Goal: Information Seeking & Learning: Learn about a topic

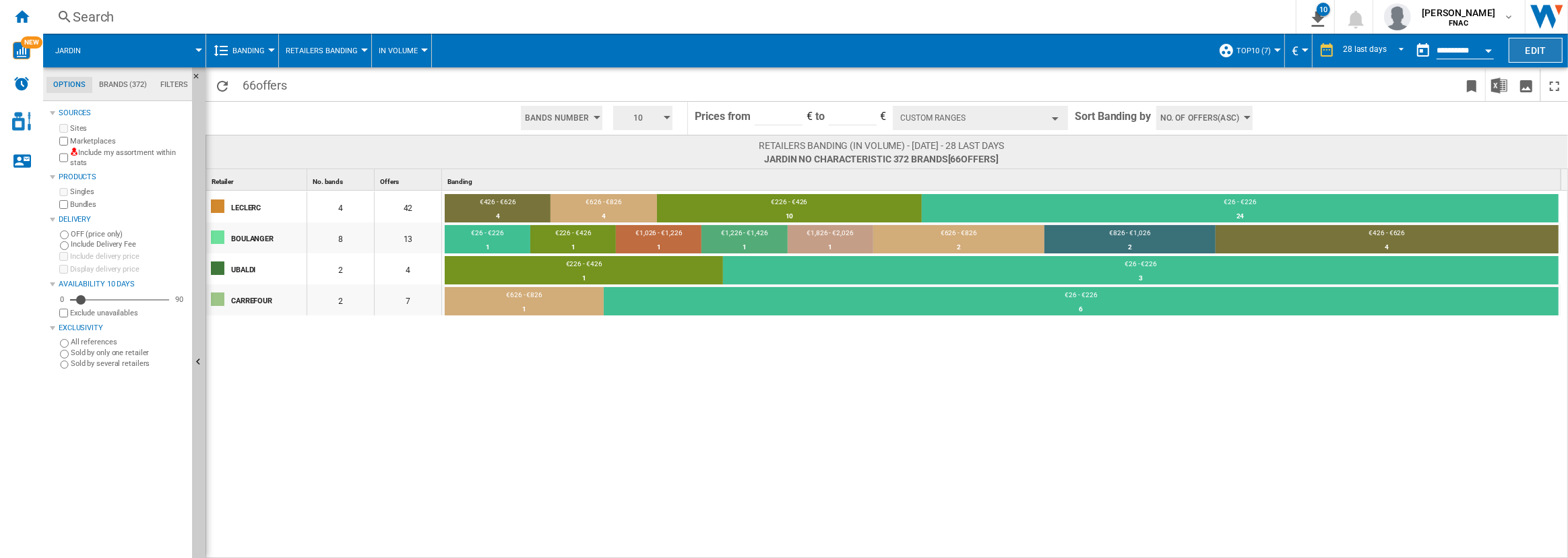
click at [1524, 46] on button "Edit" at bounding box center [1536, 50] width 54 height 25
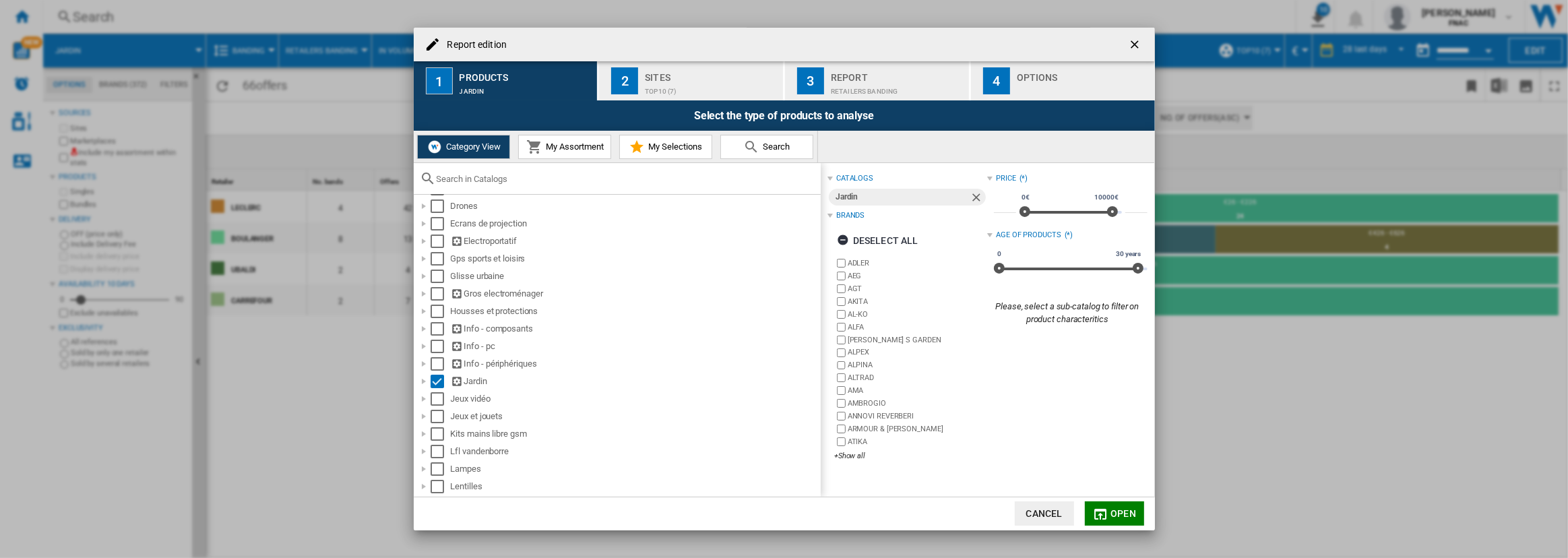
scroll to position [187, 0]
click at [425, 287] on div "Report edition ..." at bounding box center [424, 287] width 13 height 13
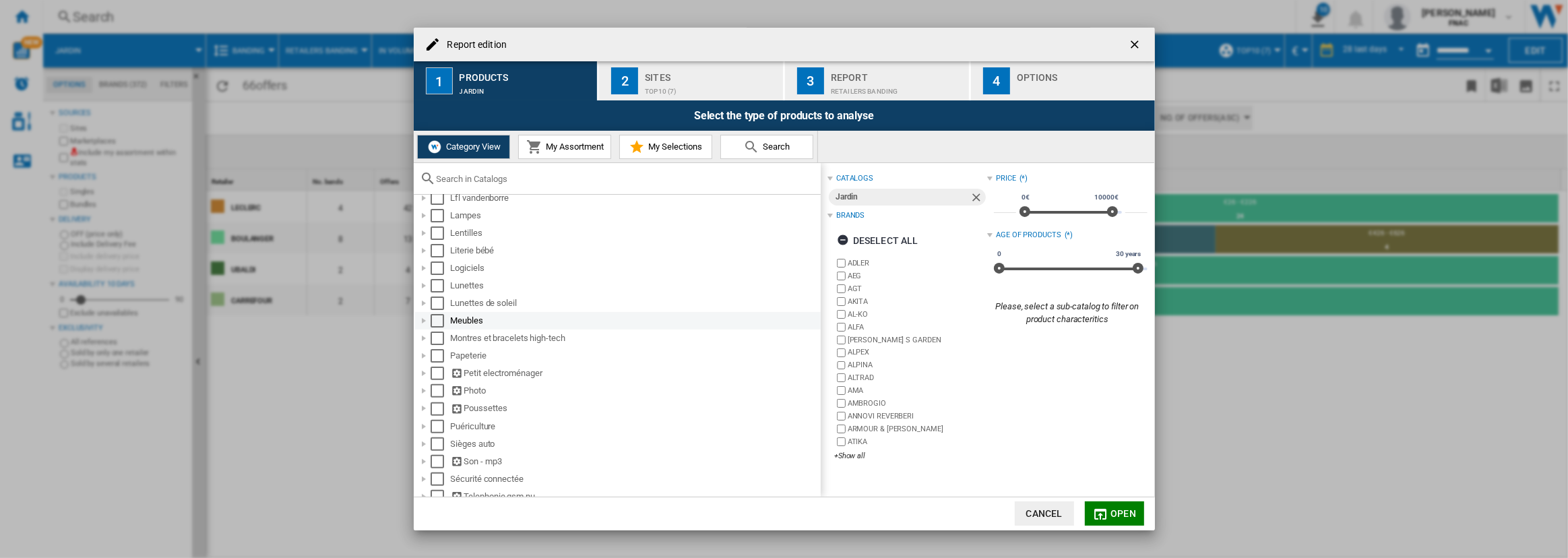
click at [425, 326] on div "Report edition ..." at bounding box center [424, 321] width 13 height 13
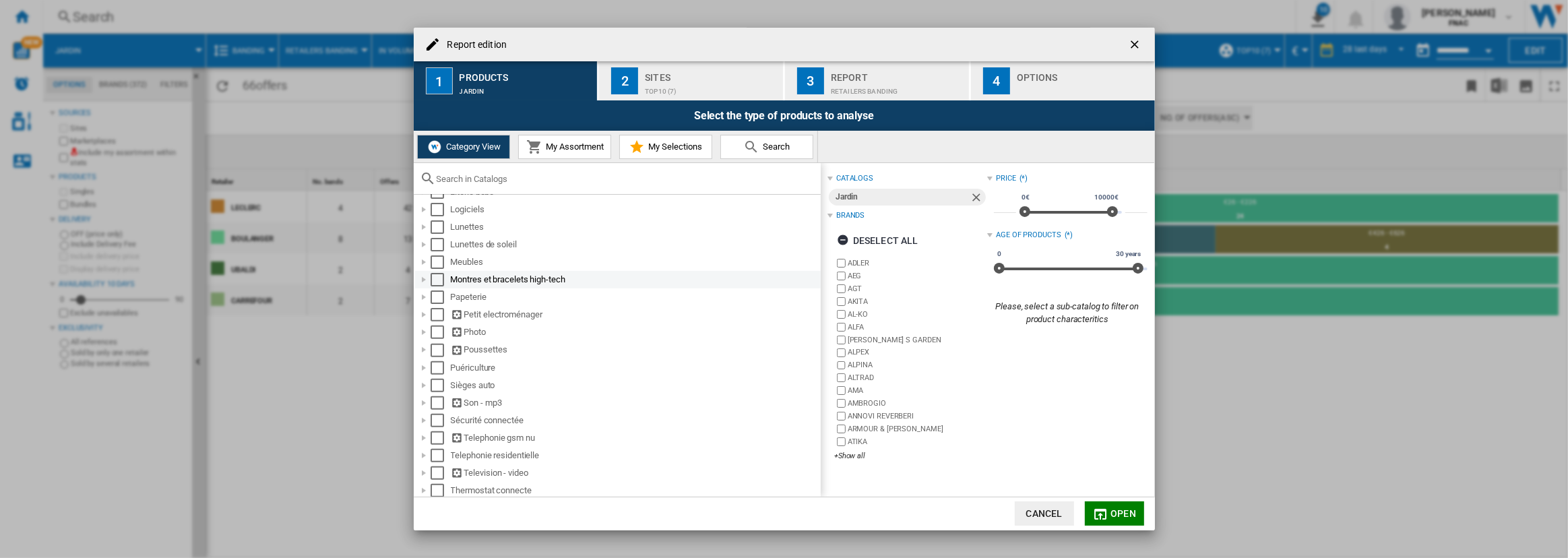
scroll to position [607, 0]
click at [423, 304] on div "Report edition ..." at bounding box center [424, 305] width 13 height 13
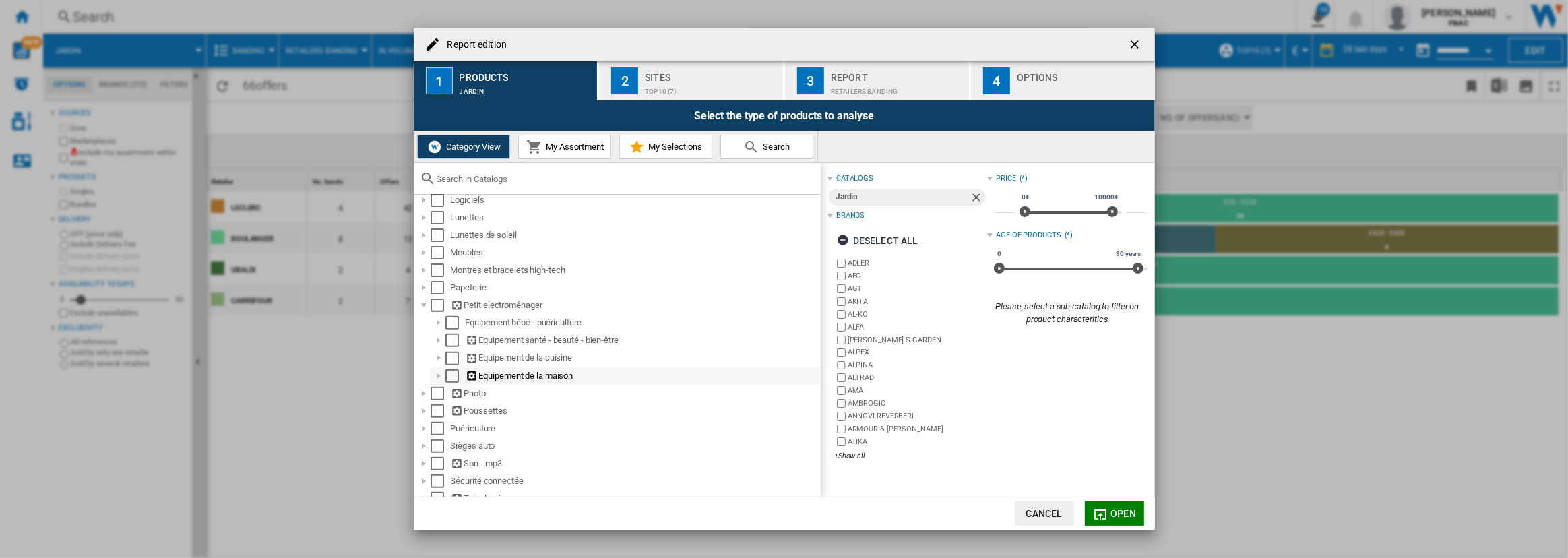
click at [441, 378] on div "Report edition ..." at bounding box center [439, 376] width 13 height 13
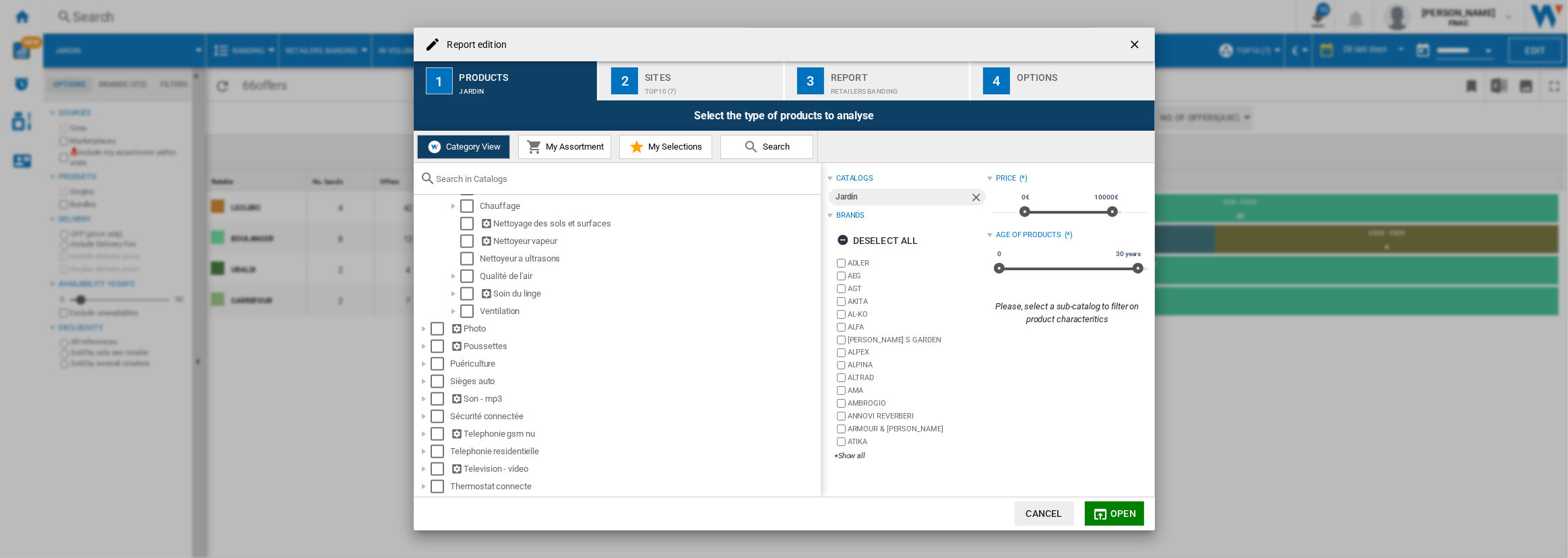
scroll to position [833, 0]
click at [389, 396] on div "Report edition 1 Products Jardin 2 Sites top10 (7) 3 Report Retailers banding 4…" at bounding box center [784, 279] width 1568 height 558
click at [1136, 42] on ng-md-icon "getI18NText('BUTTONS.CLOSE_DIALOG')" at bounding box center [1136, 46] width 16 height 16
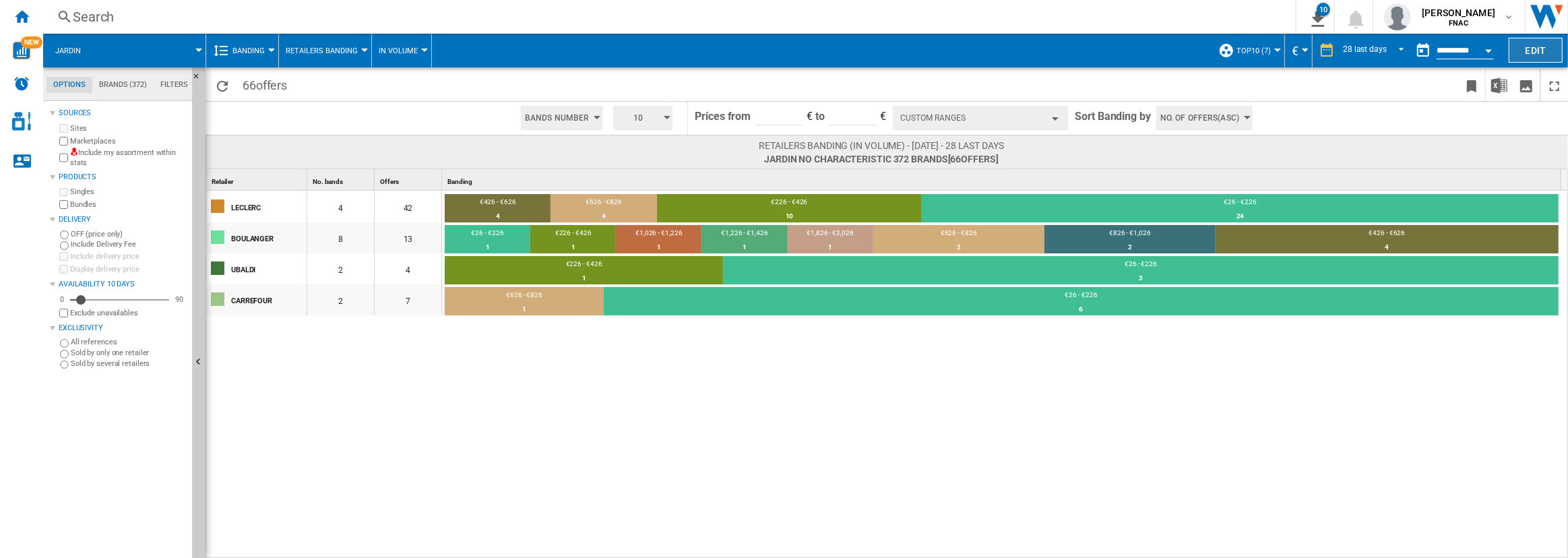
click at [1534, 47] on button "Edit" at bounding box center [1536, 50] width 54 height 25
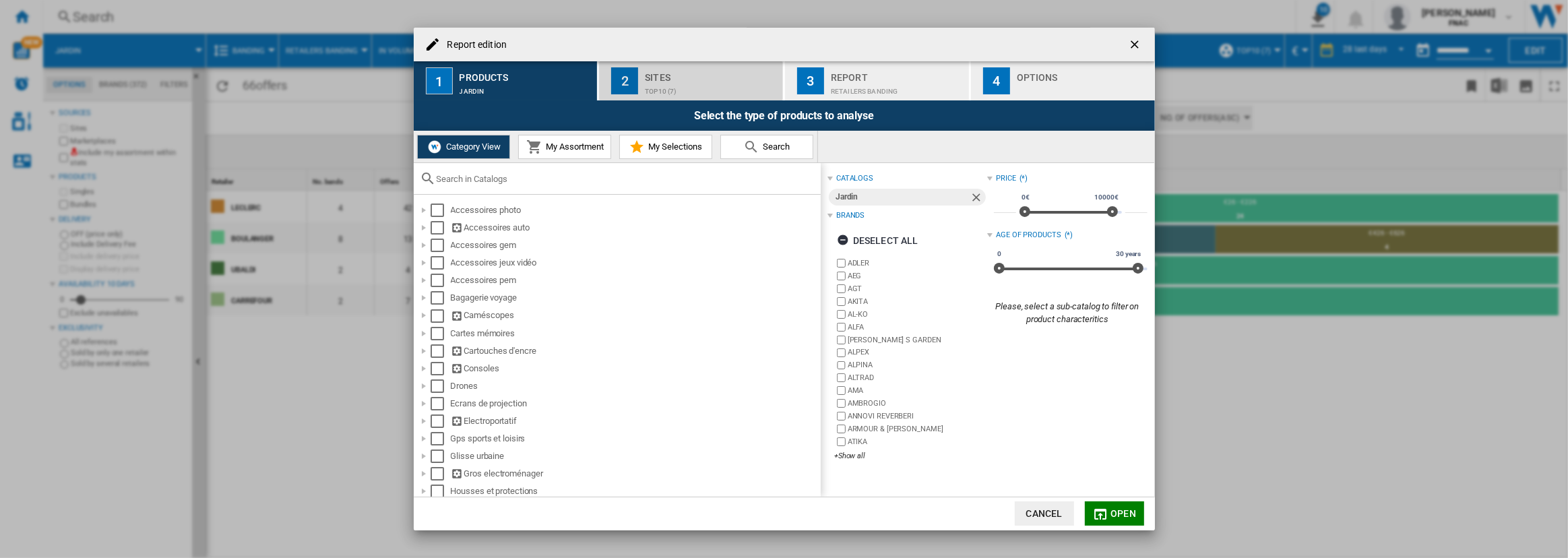
click at [704, 88] on div "top10 (7)" at bounding box center [711, 88] width 133 height 14
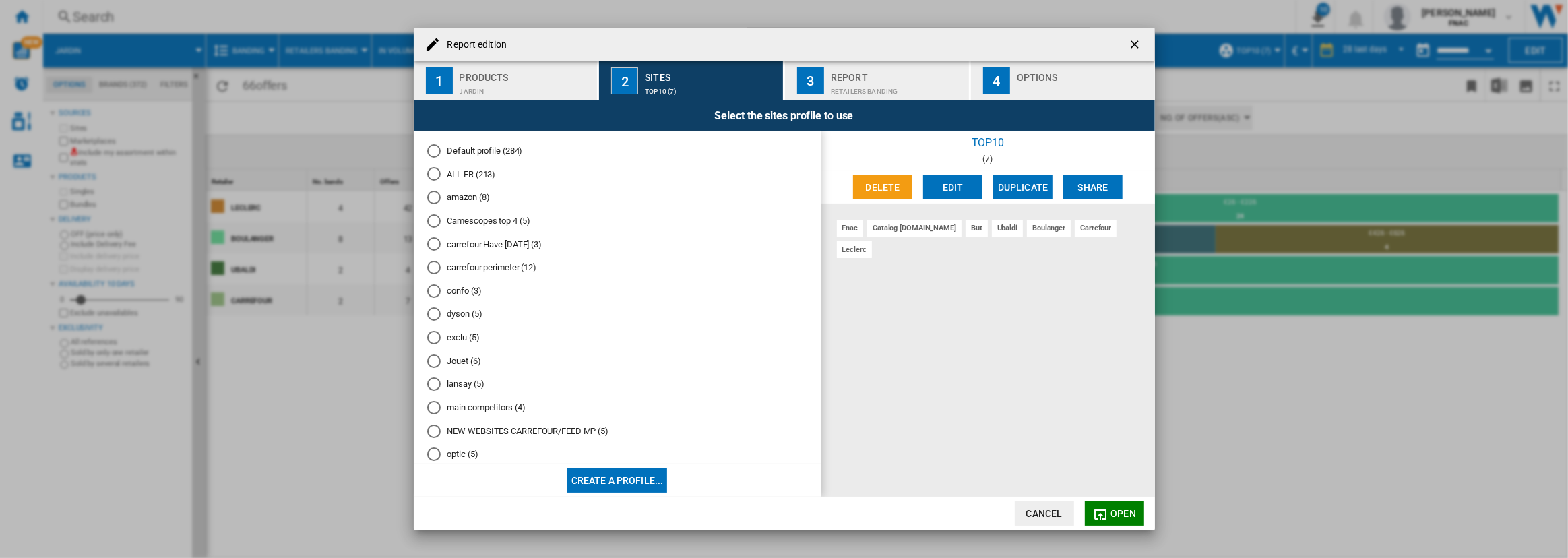
scroll to position [498, 0]
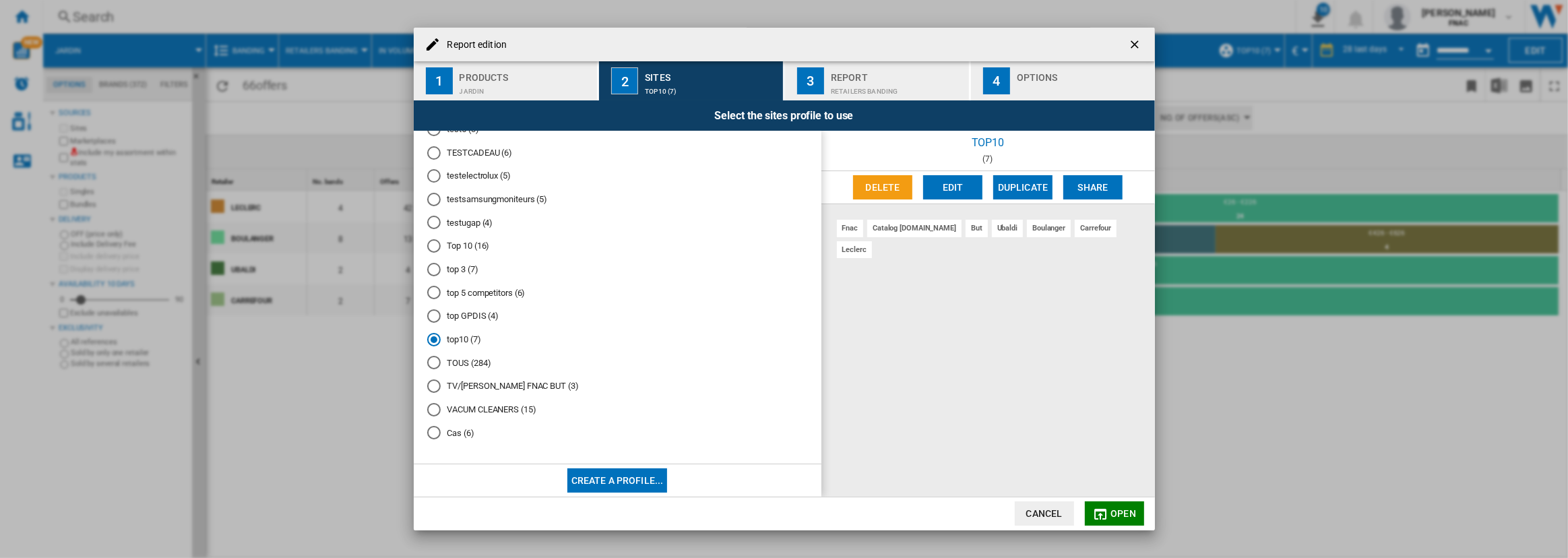
click at [458, 433] on md-radio-button "Cas (6)" at bounding box center [617, 433] width 381 height 13
click at [1116, 514] on span "Open" at bounding box center [1123, 514] width 26 height 11
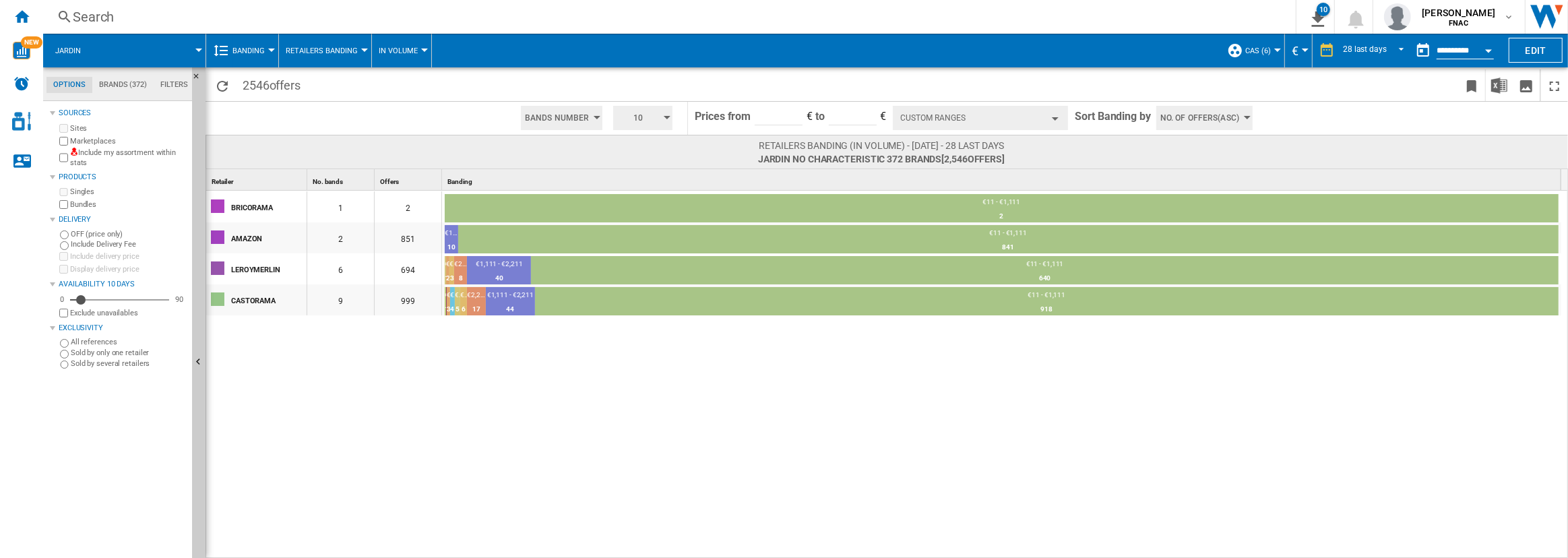
click at [245, 40] on button "Banding" at bounding box center [252, 51] width 39 height 34
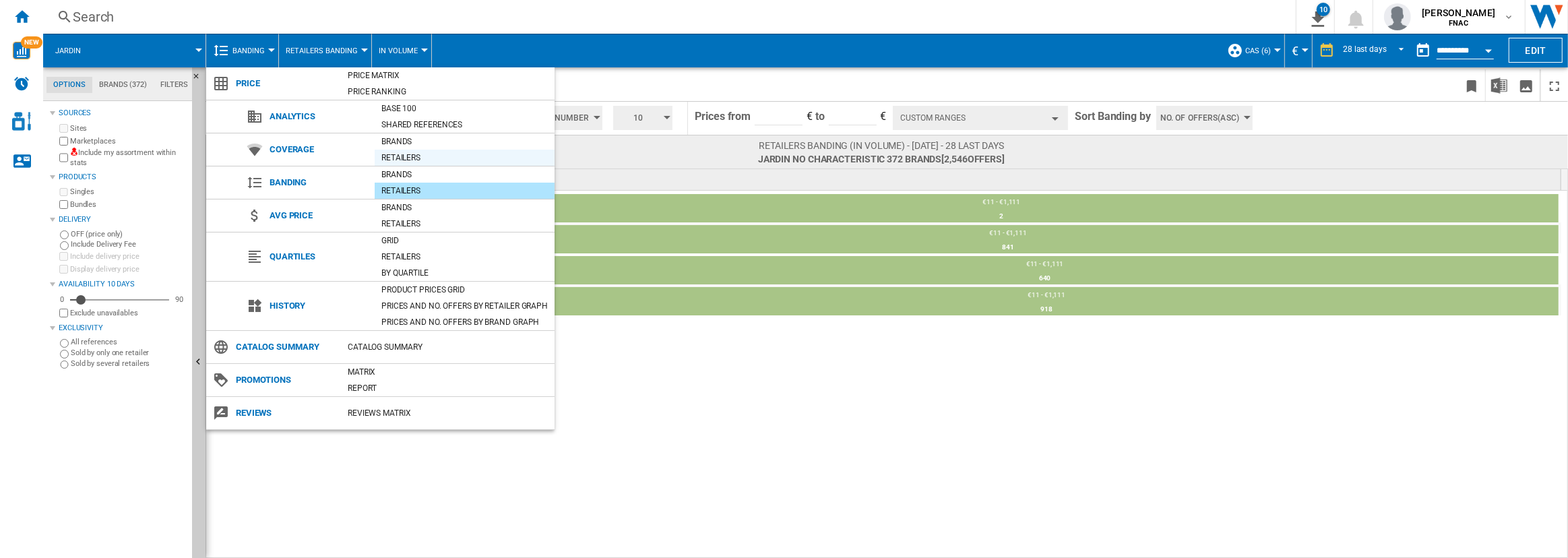
click at [399, 154] on div "Retailers" at bounding box center [464, 158] width 180 height 13
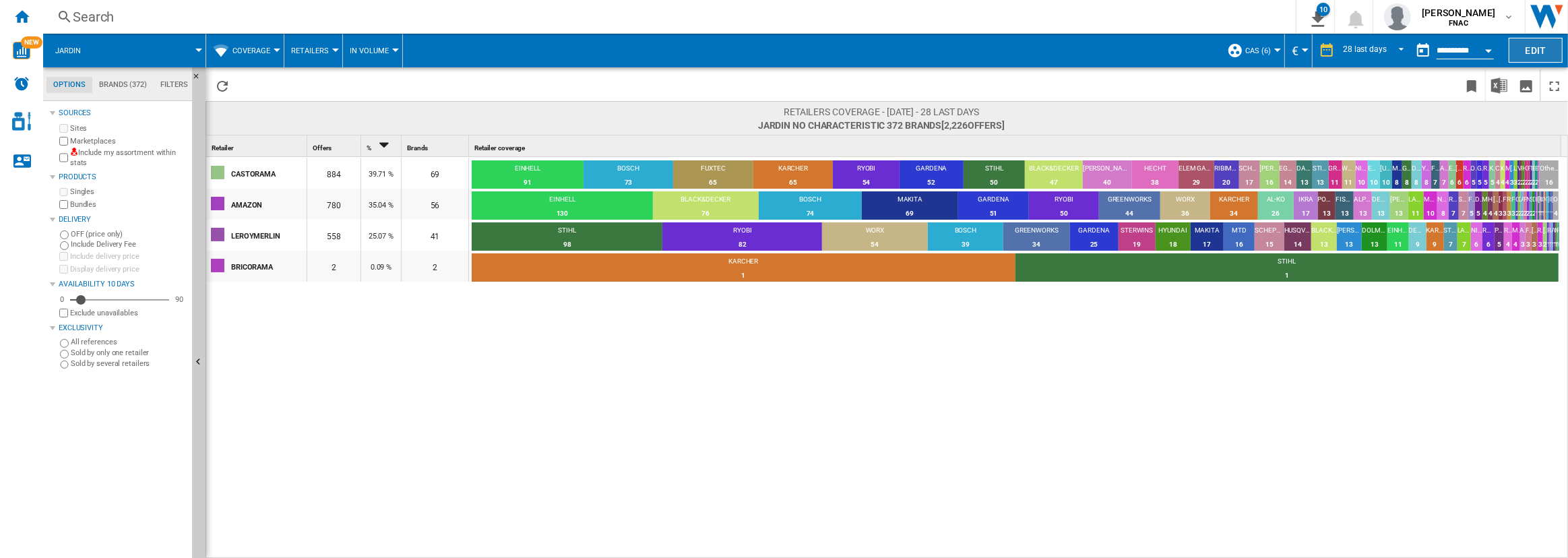
click at [1544, 52] on button "Edit" at bounding box center [1536, 50] width 54 height 25
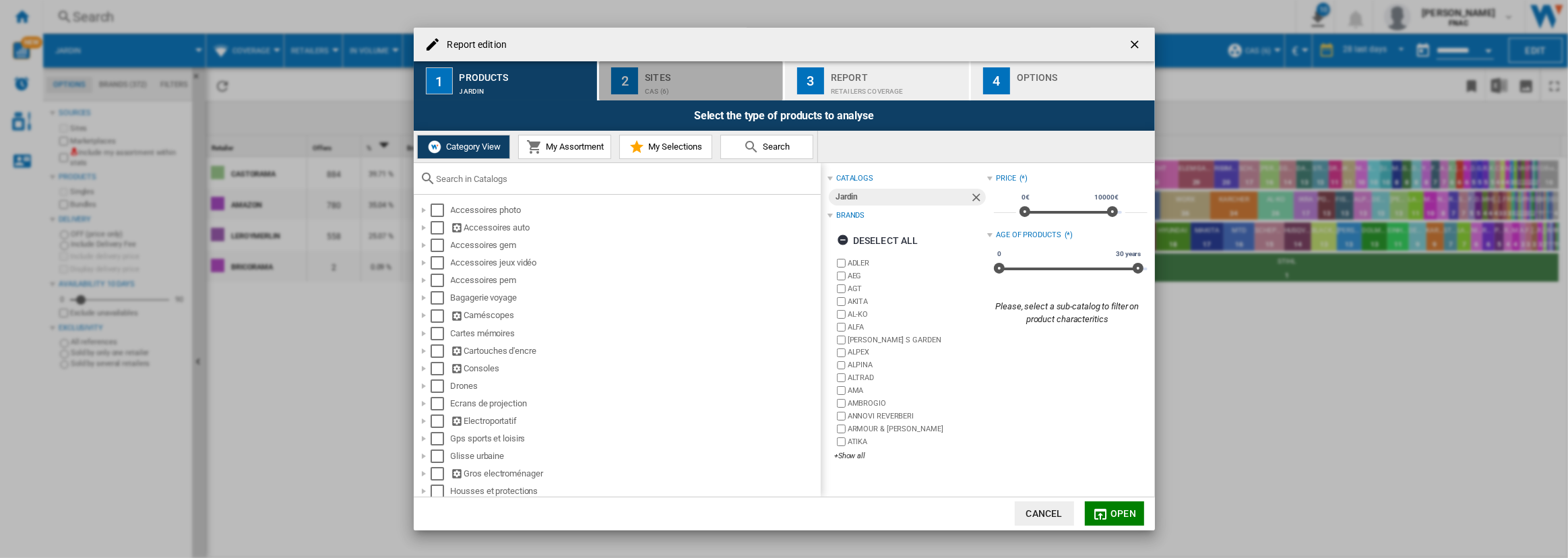
click at [679, 90] on div "Cas (6)" at bounding box center [711, 88] width 133 height 14
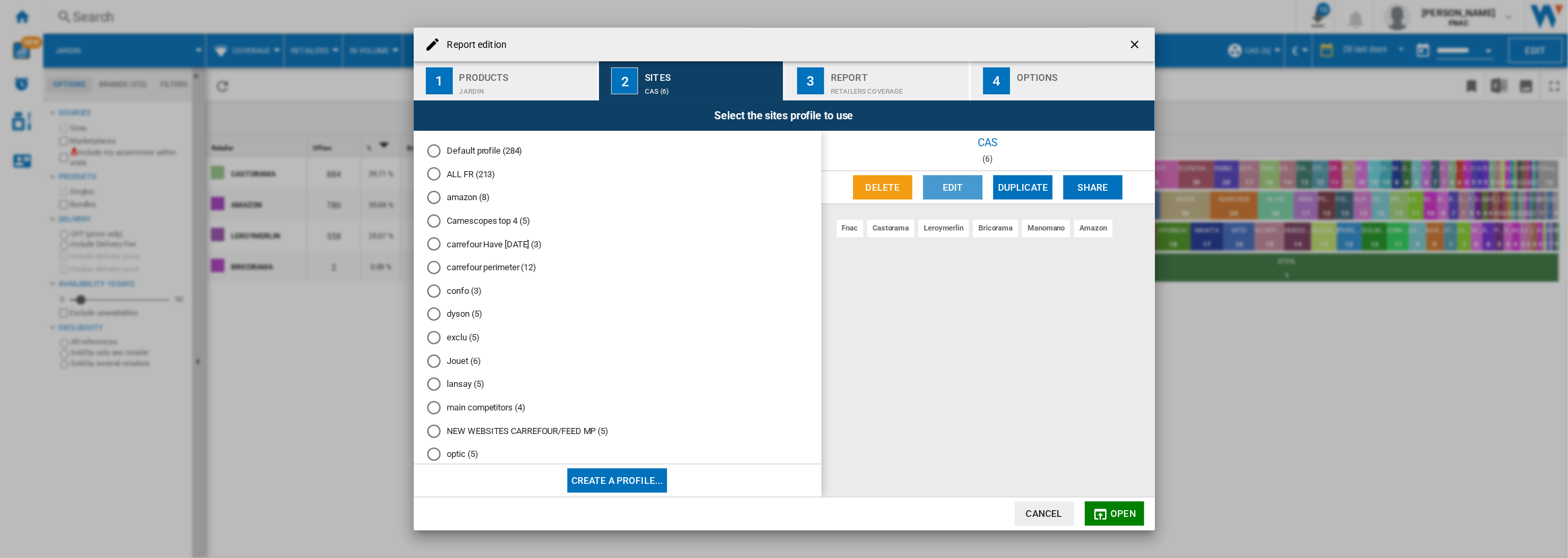
click at [948, 187] on button "Edit" at bounding box center [953, 187] width 59 height 24
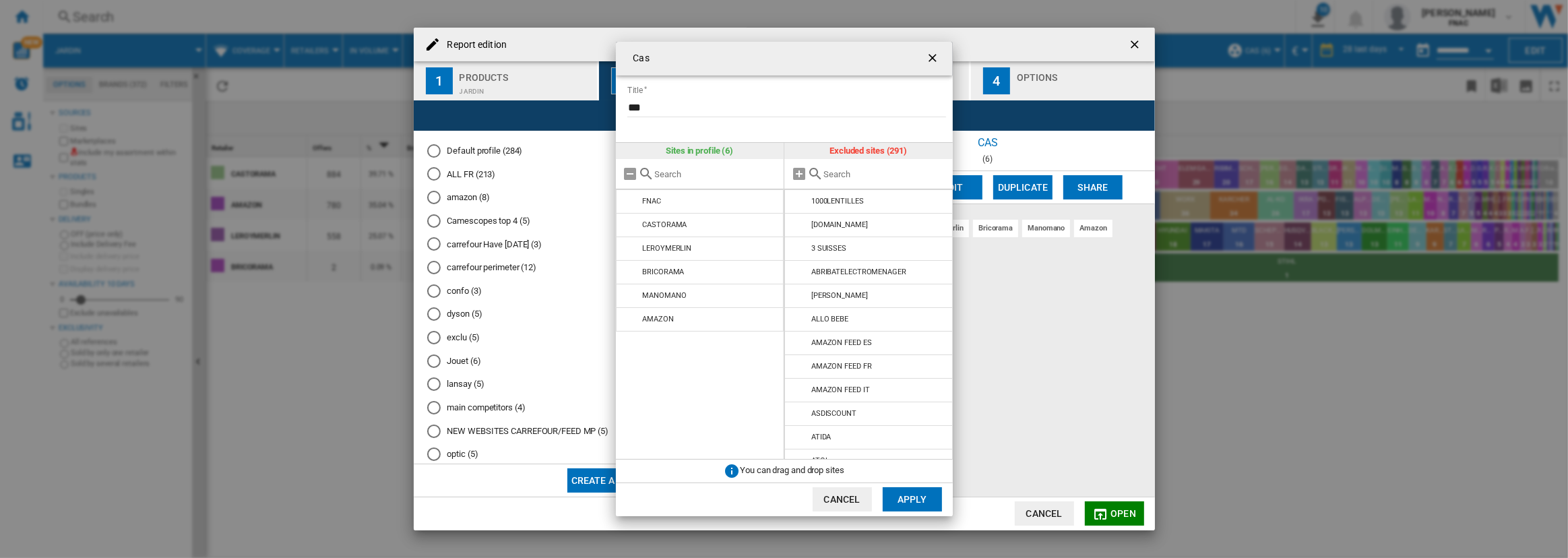
click at [890, 173] on input "Cas Title ..." at bounding box center [884, 174] width 123 height 10
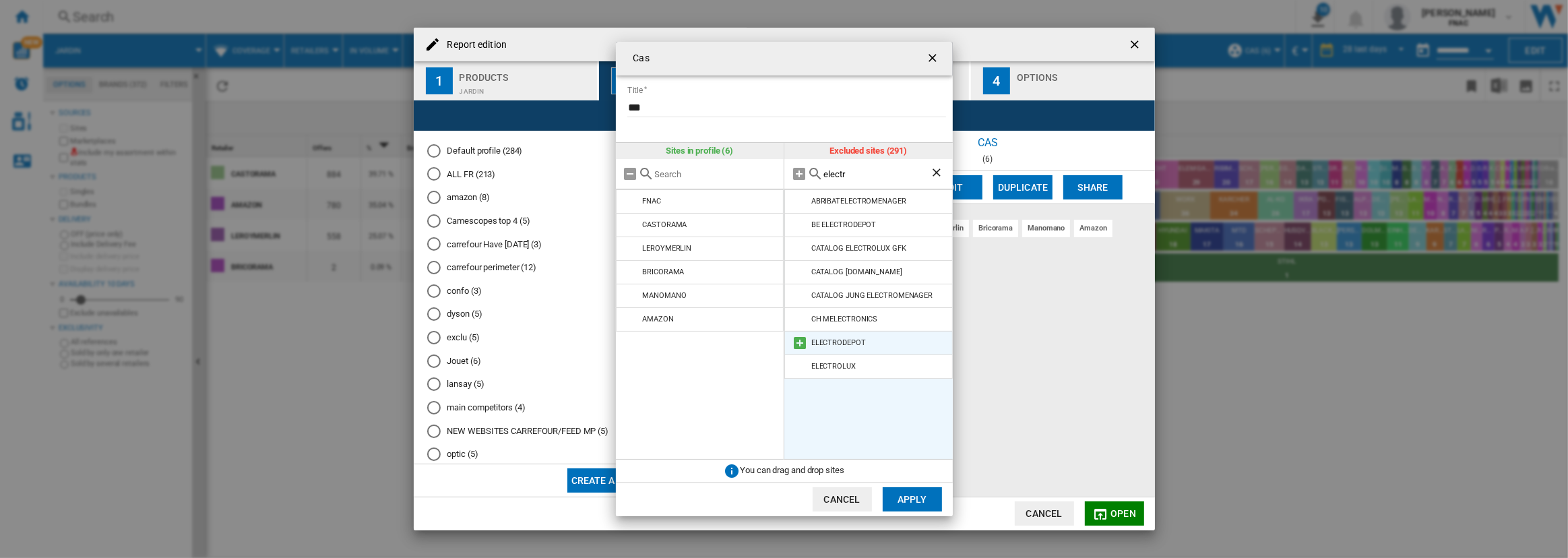
click at [804, 339] on md-icon "Cas Title ..." at bounding box center [800, 343] width 16 height 16
drag, startPoint x: 851, startPoint y: 179, endPoint x: 765, endPoint y: 186, distance: 86.3
click at [765, 186] on div "Sites in profile (7) FNAC CASTORAMA LEROYMERLIN BRICORAMA MANOMANO AMAZON ELECT…" at bounding box center [785, 301] width 337 height 317
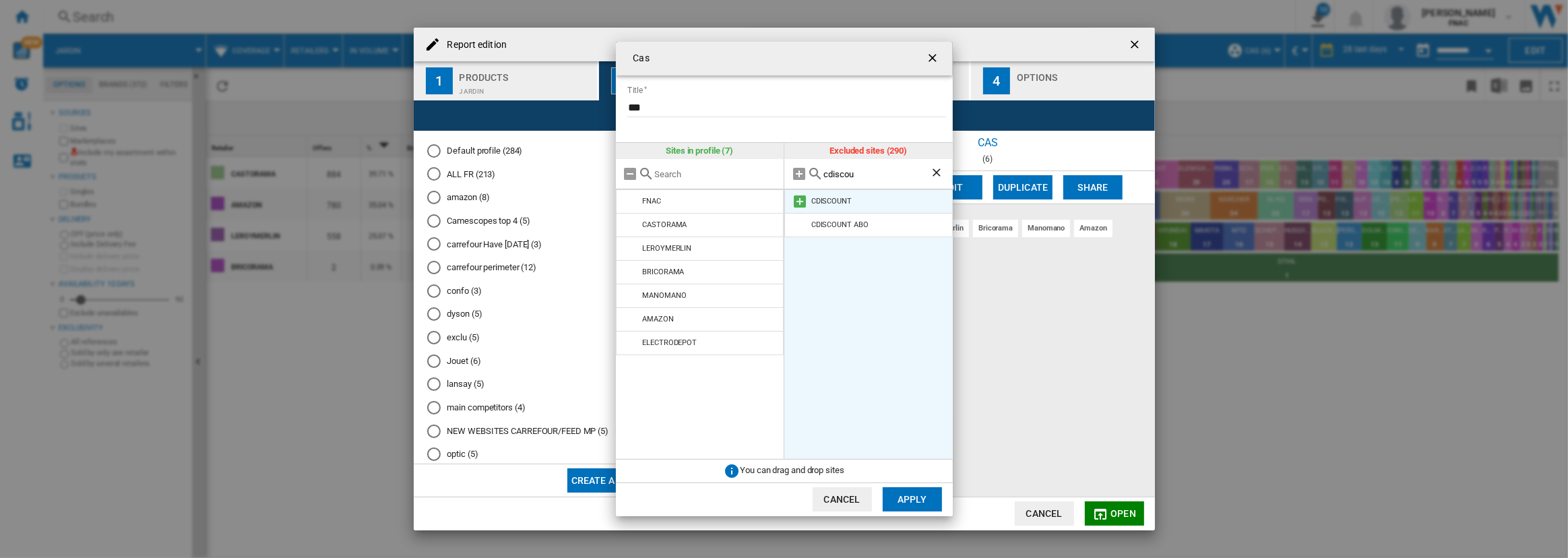
type input "cdiscou"
click at [796, 200] on md-icon "Cas Title ..." at bounding box center [800, 202] width 16 height 16
drag, startPoint x: 872, startPoint y: 178, endPoint x: 747, endPoint y: 161, distance: 126.2
click at [747, 161] on div "Sites in profile (8) FNAC CASTORAMA LEROYMERLIN BRICORAMA MANOMANO AMAZON ELECT…" at bounding box center [785, 301] width 337 height 317
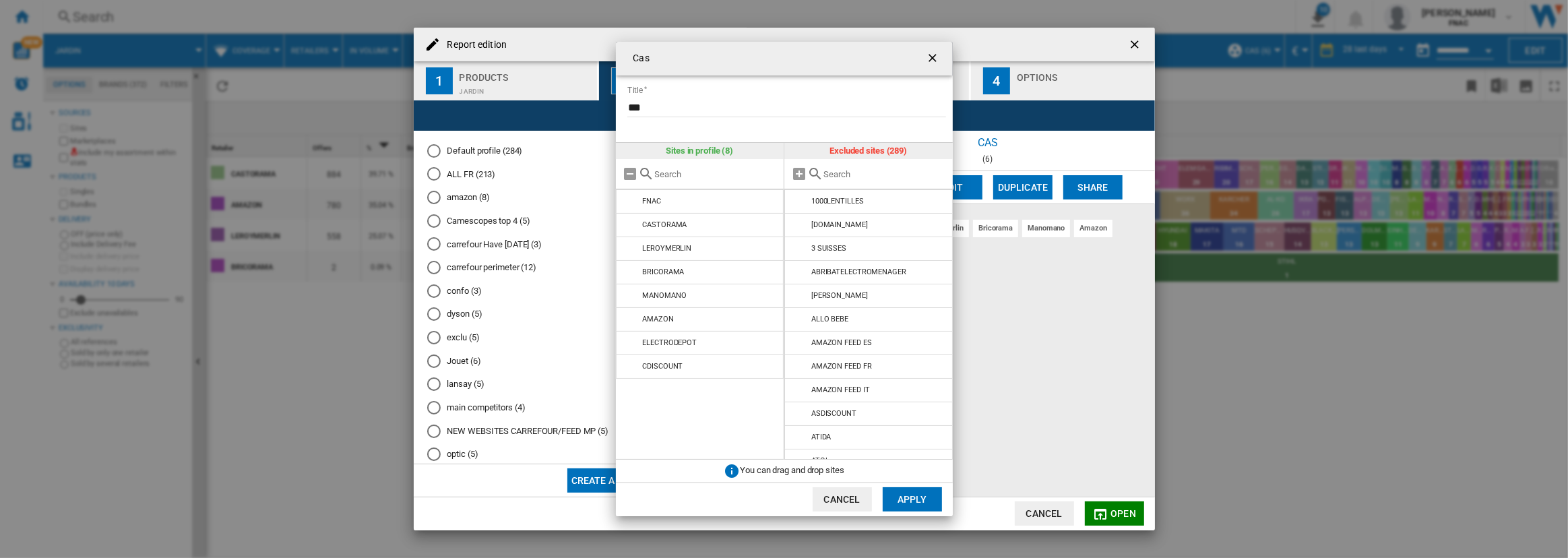
click at [909, 503] on button "Apply" at bounding box center [912, 499] width 59 height 24
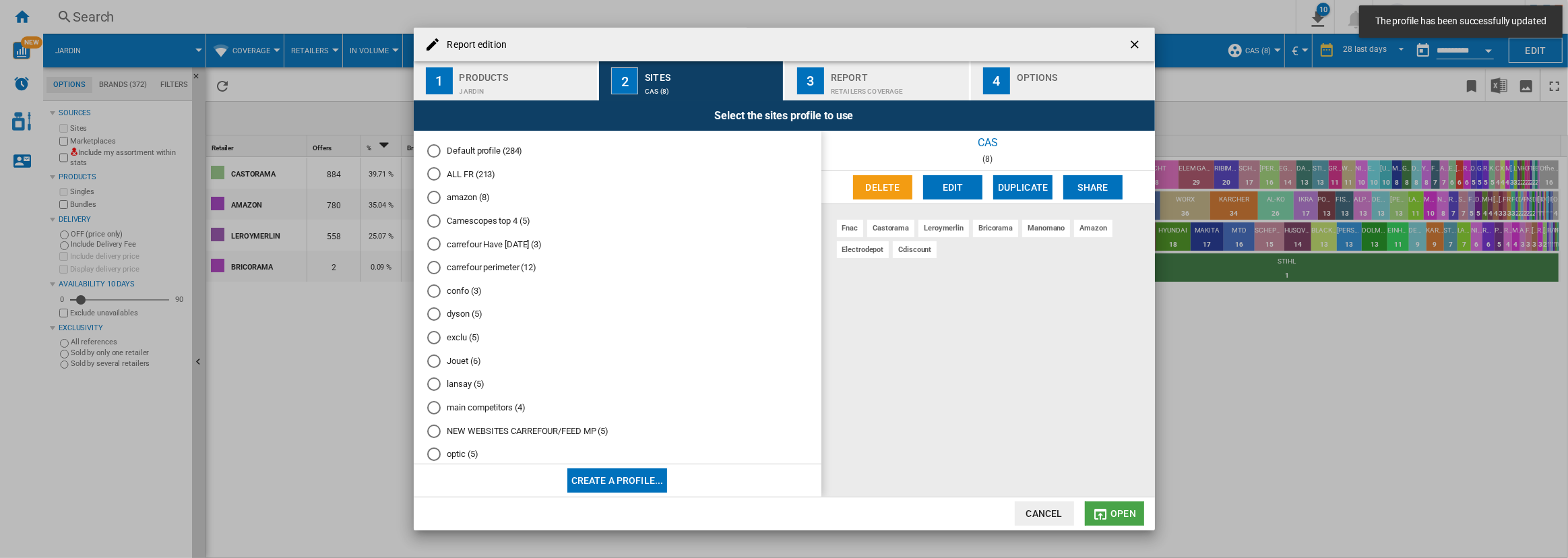
click at [1113, 512] on span "Open" at bounding box center [1123, 514] width 26 height 11
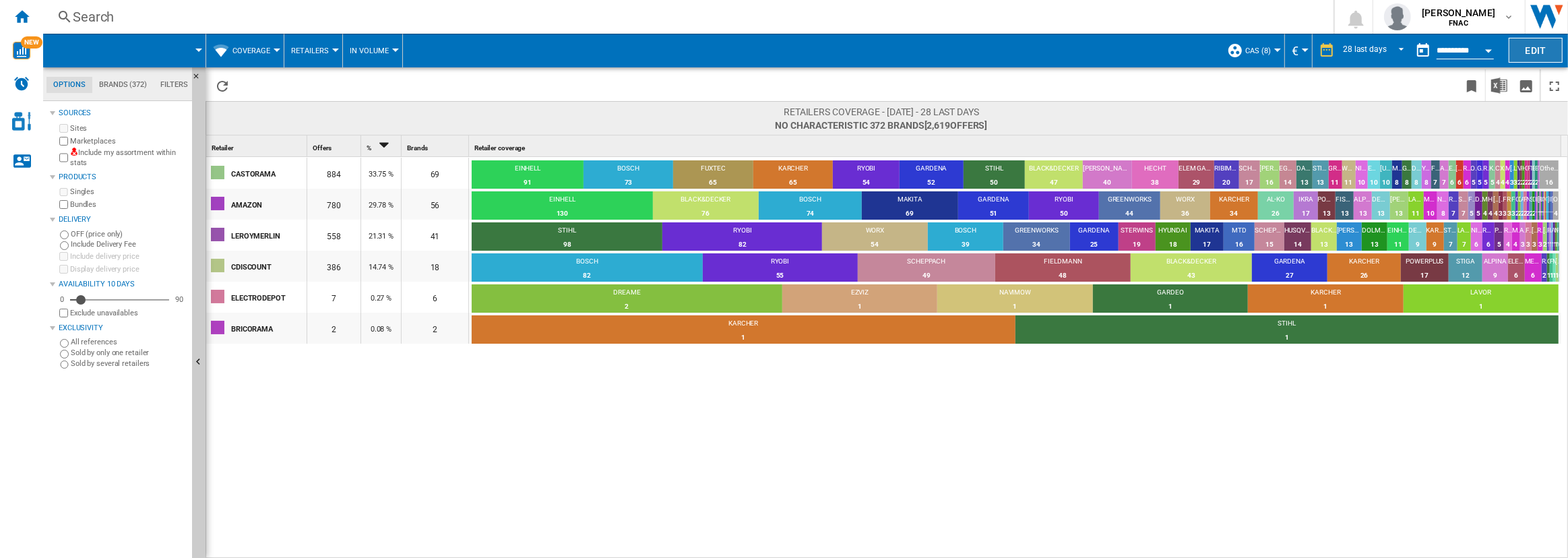
click at [1515, 53] on button "Edit" at bounding box center [1536, 50] width 54 height 25
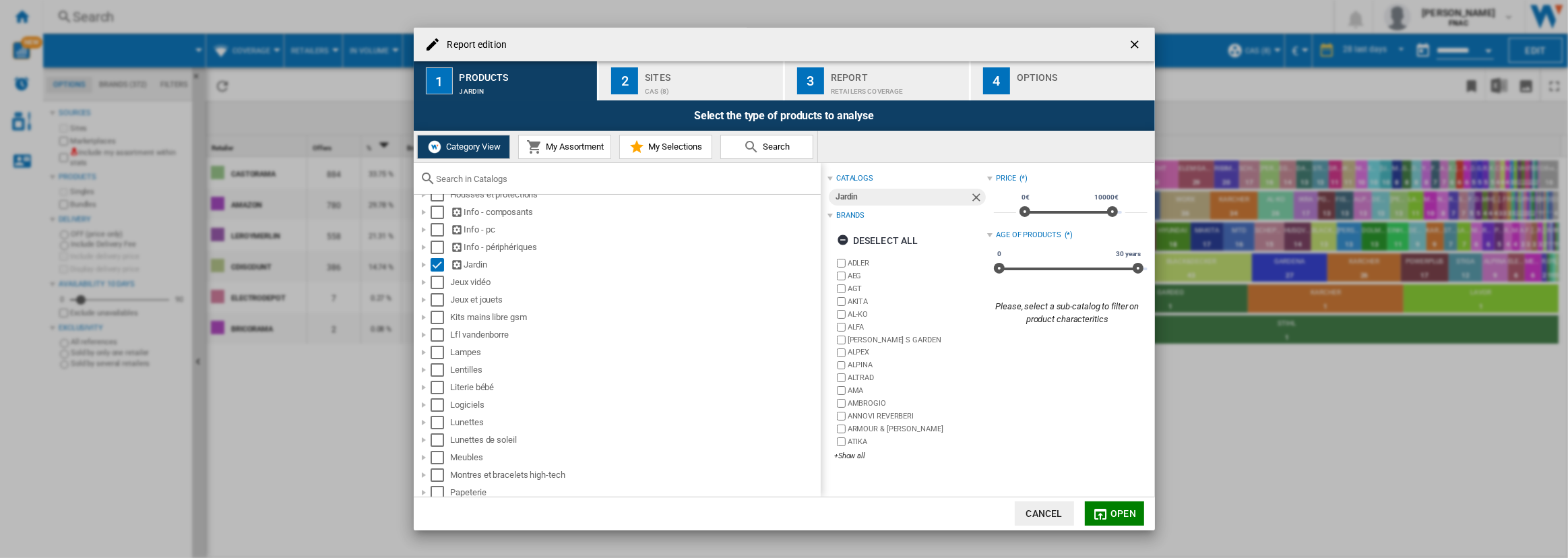
scroll to position [294, 0]
click at [419, 268] on div at bounding box center [424, 267] width 13 height 13
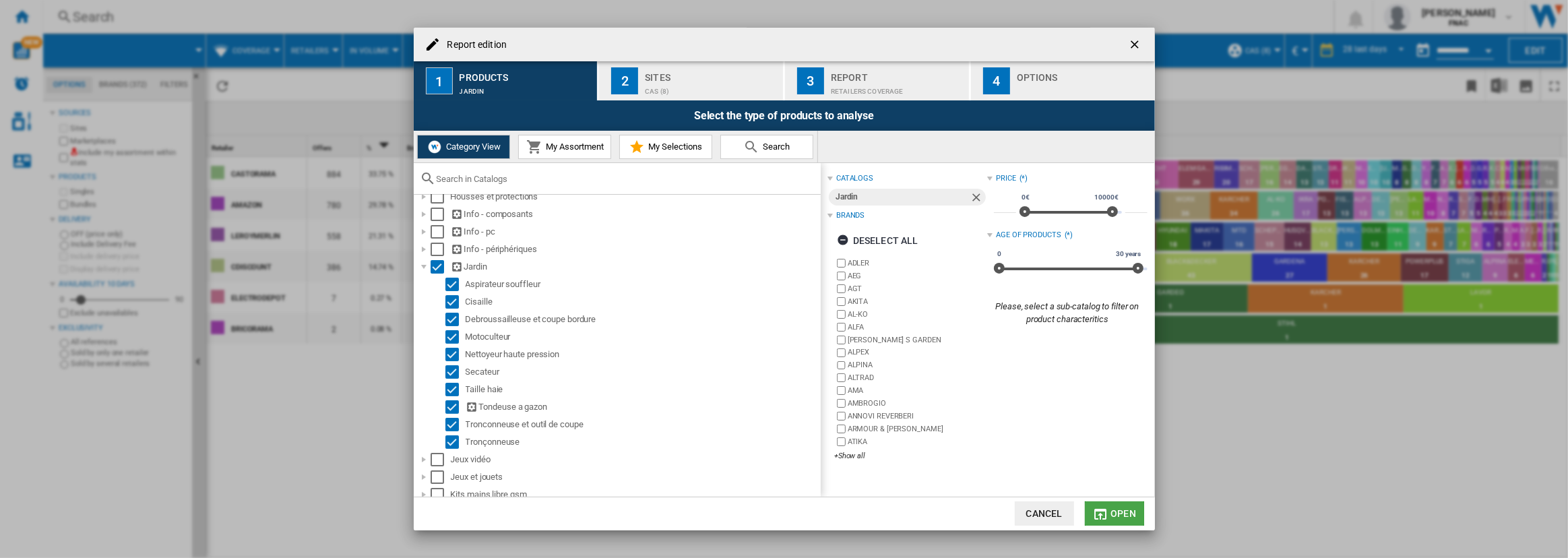
click at [1106, 512] on md-icon "button" at bounding box center [1100, 514] width 16 height 16
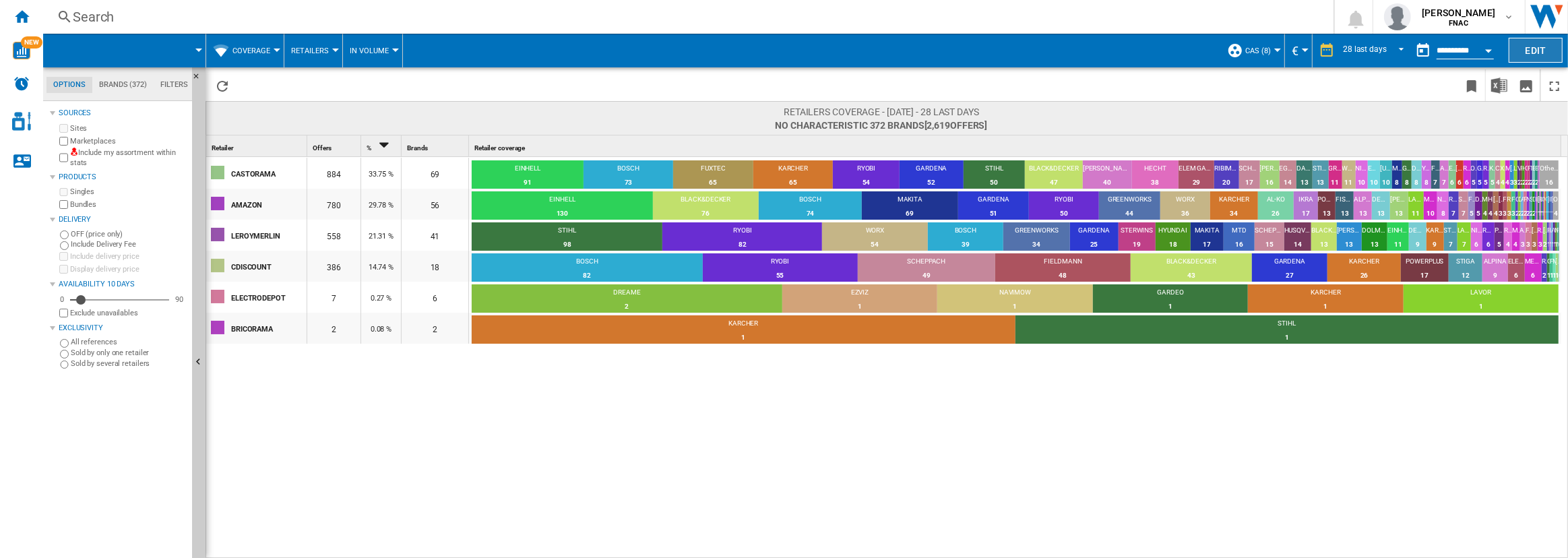
click at [1531, 40] on button "Edit" at bounding box center [1536, 50] width 54 height 25
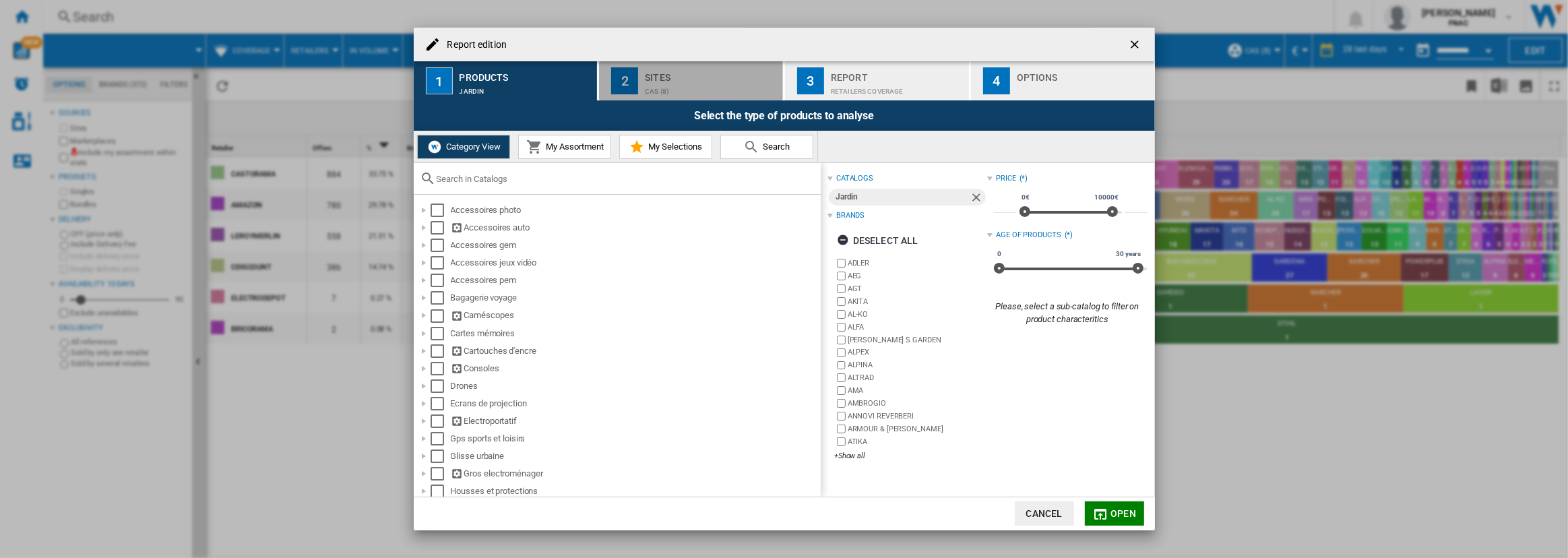
click at [737, 80] on div "Sites" at bounding box center [711, 73] width 133 height 14
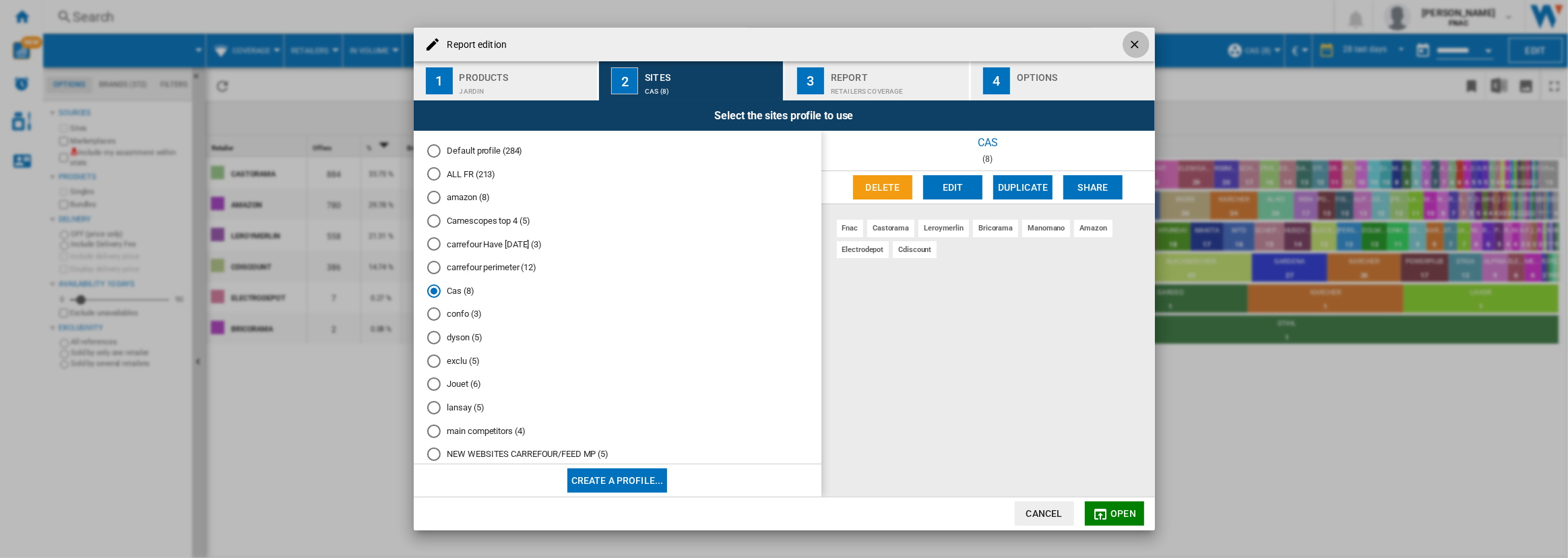
click at [1135, 42] on ng-md-icon "getI18NText('BUTTONS.CLOSE_DIALOG')" at bounding box center [1136, 46] width 16 height 16
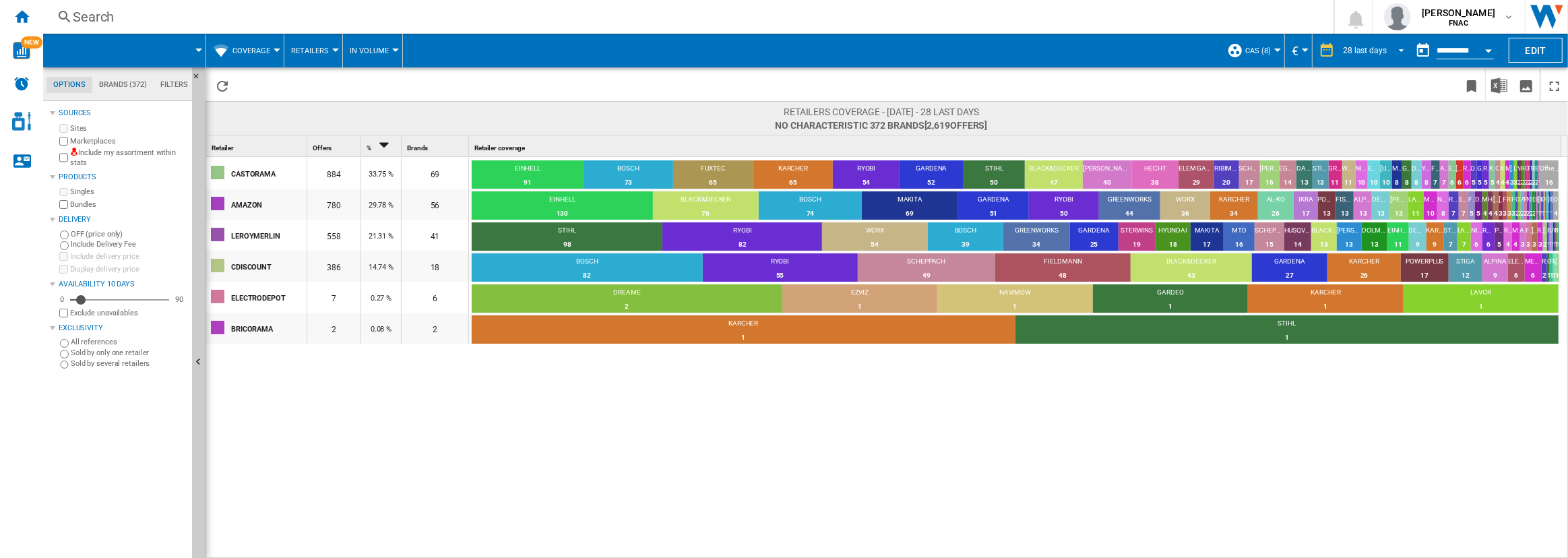
click at [1381, 44] on md-select-value "28 last days" at bounding box center [1375, 51] width 68 height 20
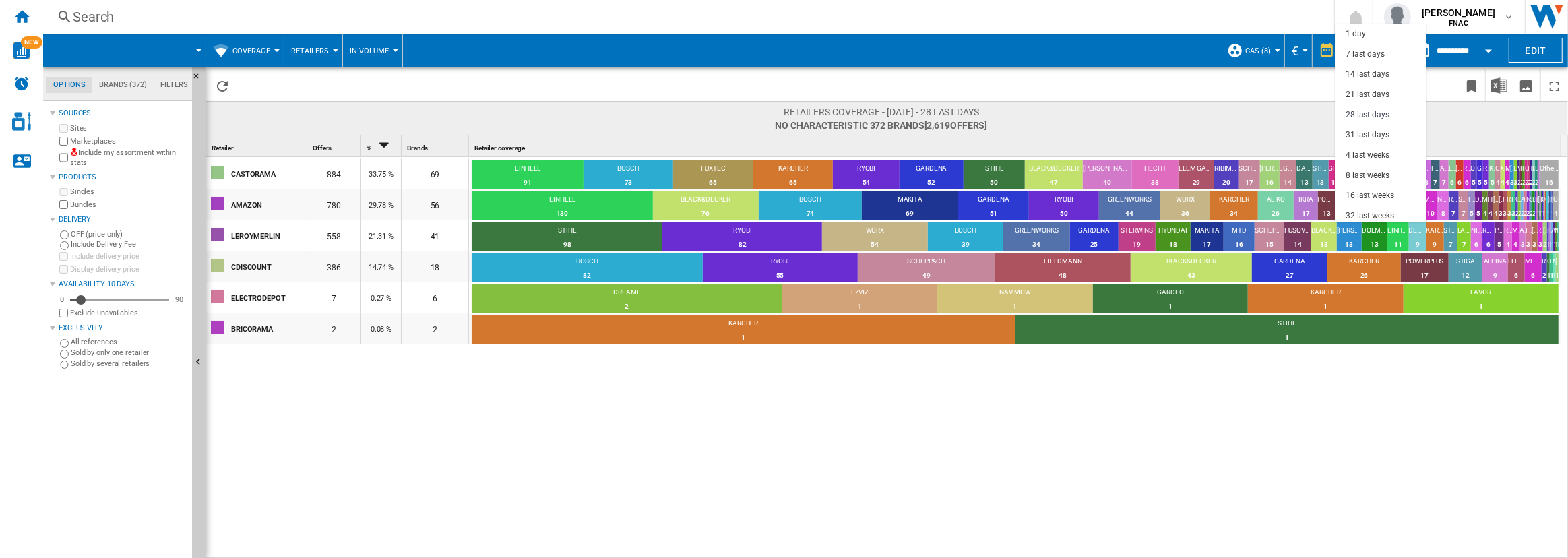
scroll to position [64, 0]
click at [1374, 128] on div "16 last weeks" at bounding box center [1370, 131] width 49 height 11
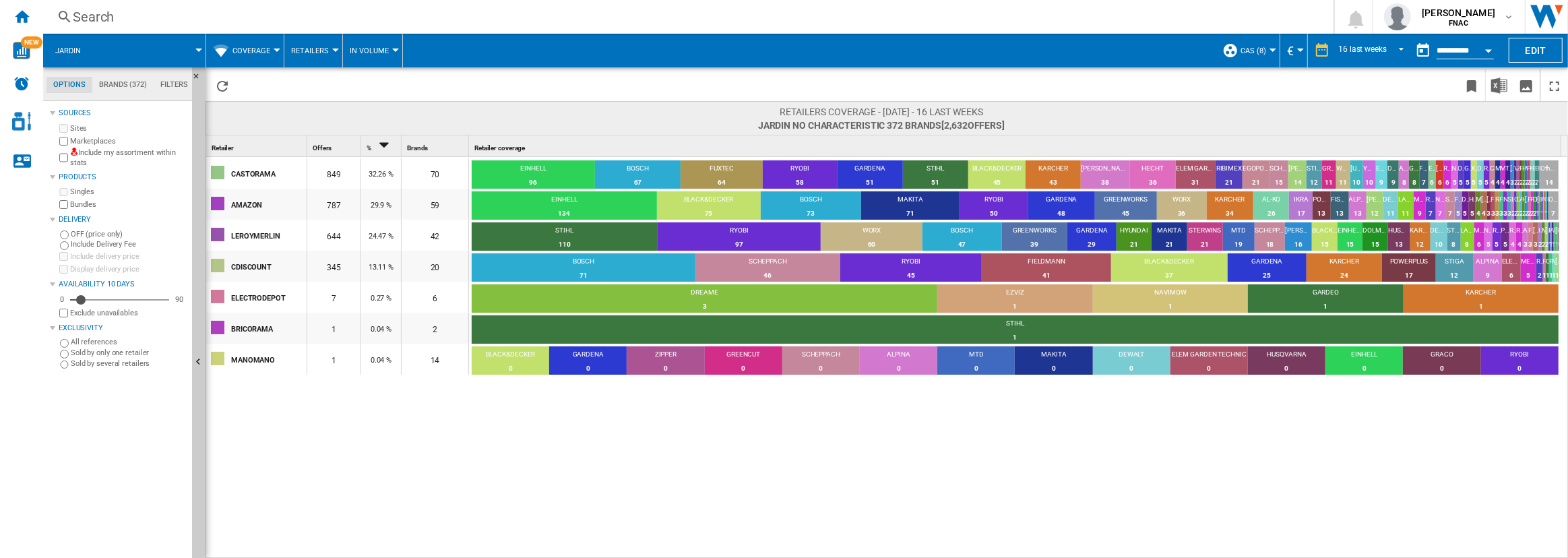
click at [263, 51] on span "Coverage" at bounding box center [251, 51] width 38 height 9
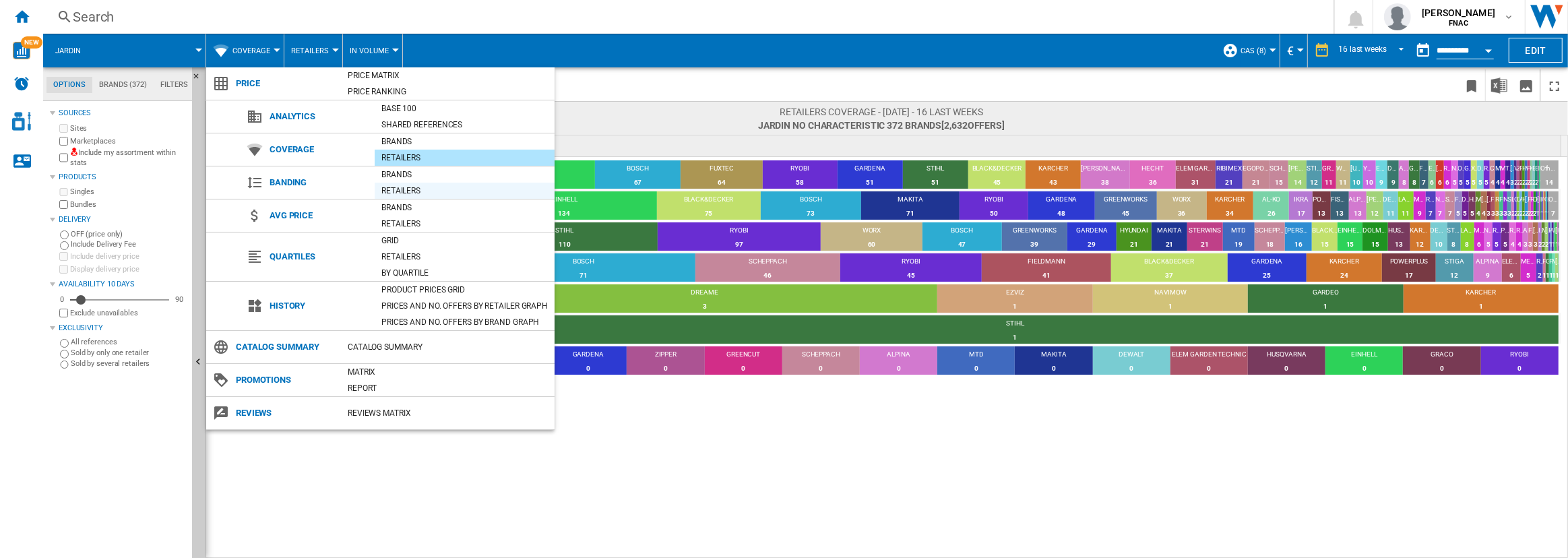
click at [415, 190] on div "Retailers" at bounding box center [464, 191] width 180 height 13
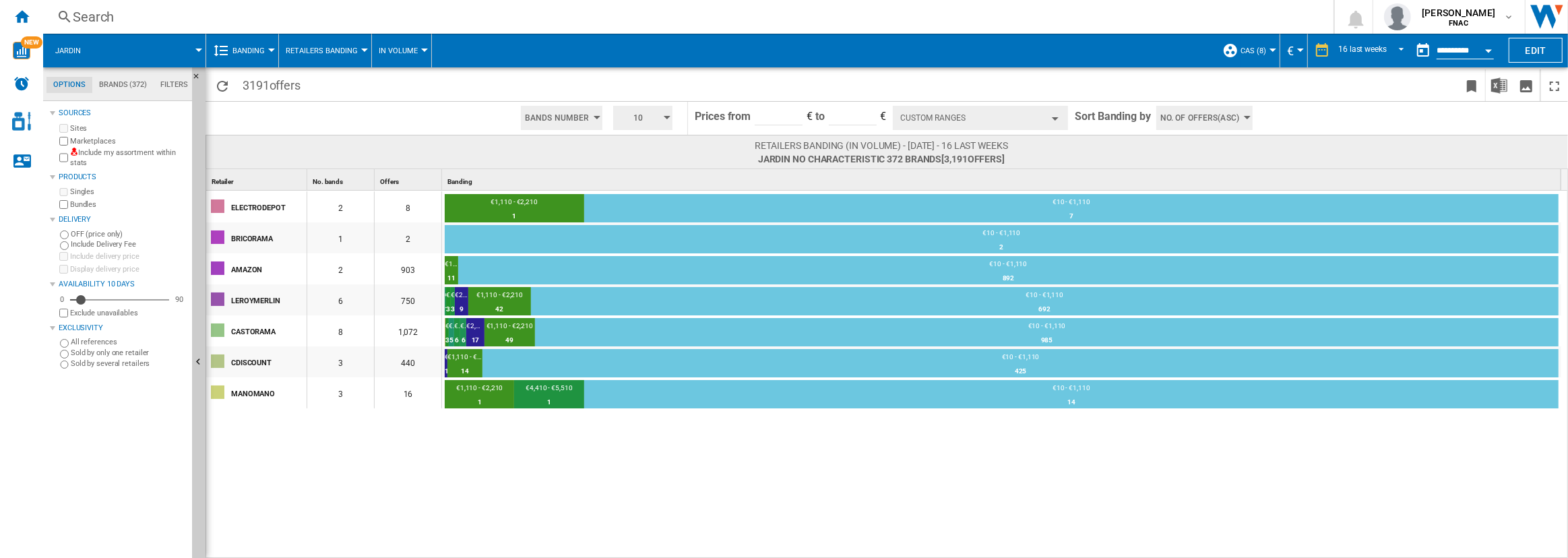
click at [239, 43] on button "Banding" at bounding box center [252, 51] width 39 height 34
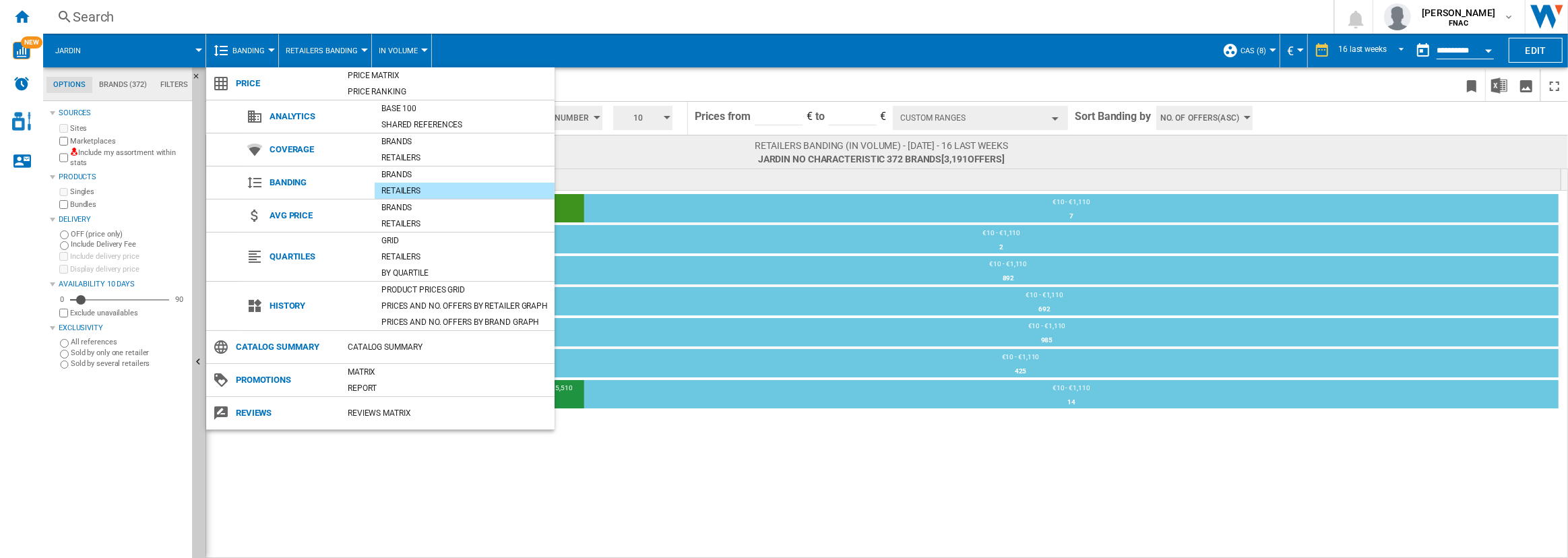
click at [264, 47] on md-backdrop at bounding box center [784, 279] width 1568 height 558
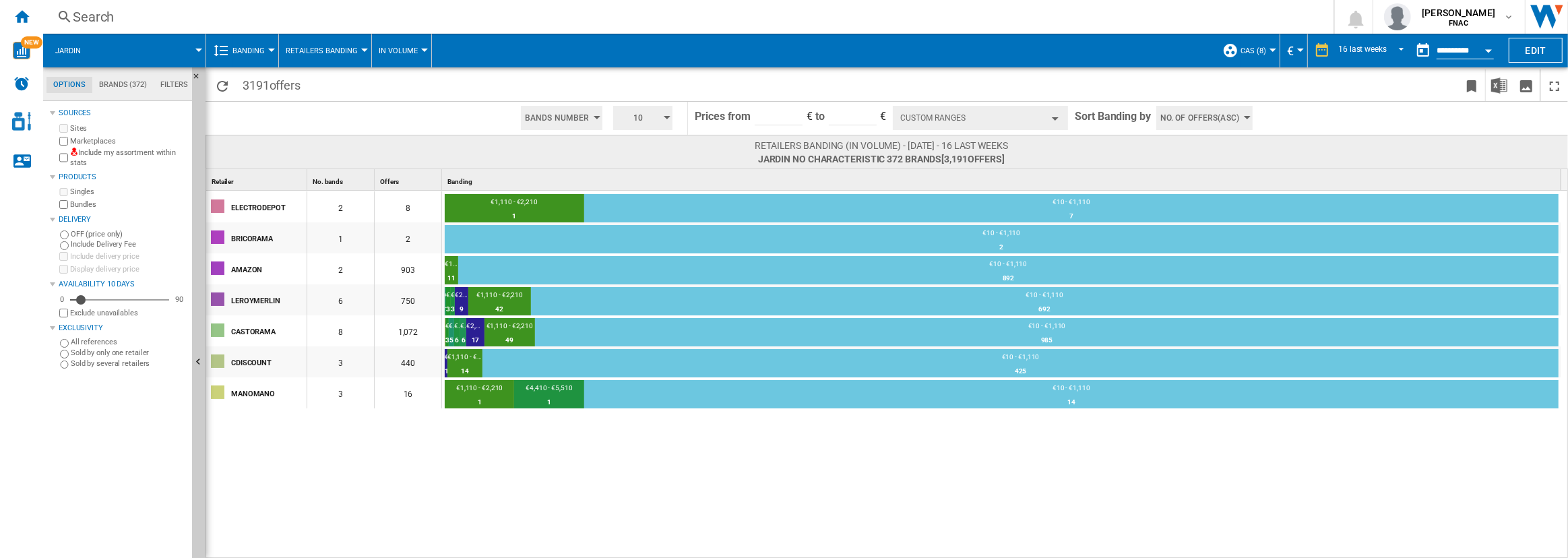
click at [264, 47] on button "Banding" at bounding box center [252, 51] width 39 height 34
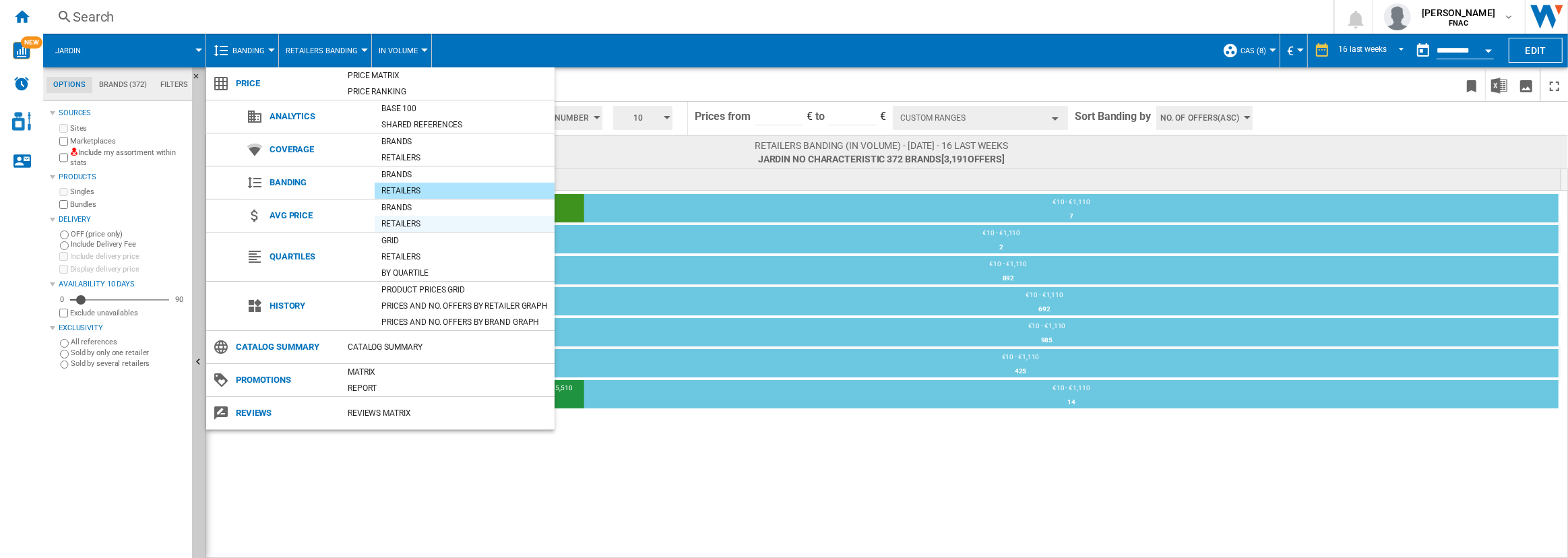
click at [413, 217] on div "Retailers" at bounding box center [464, 224] width 180 height 13
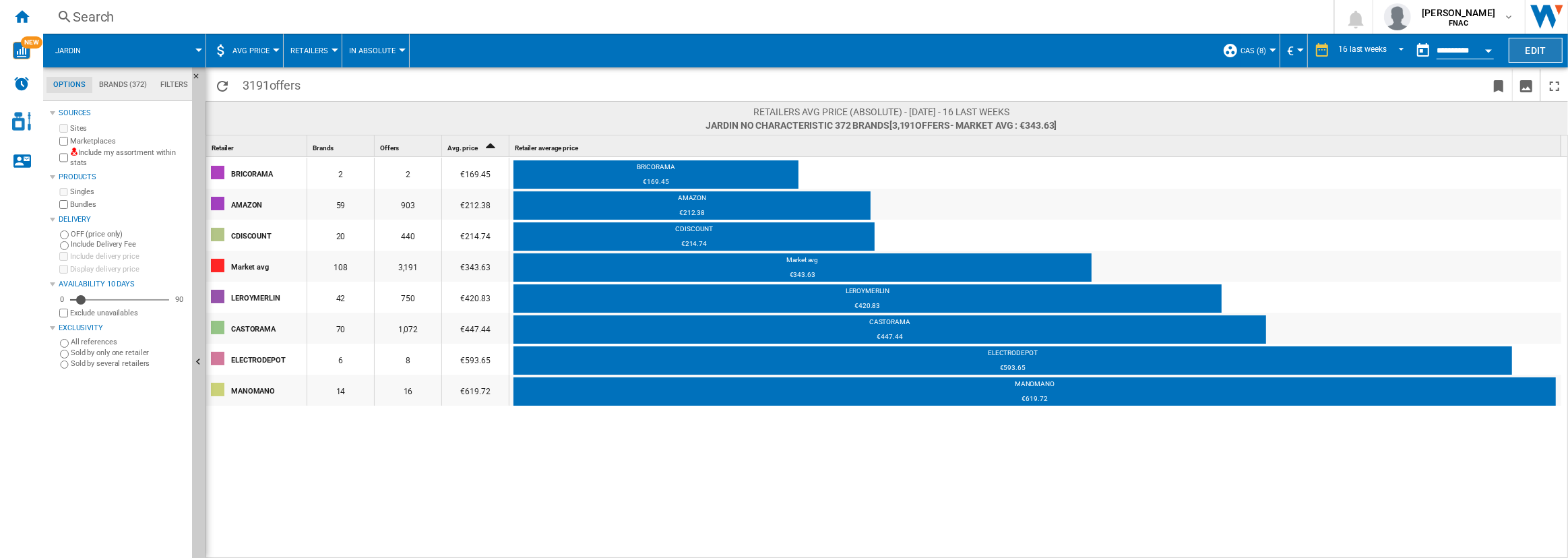
click at [1536, 46] on button "Edit" at bounding box center [1536, 50] width 54 height 25
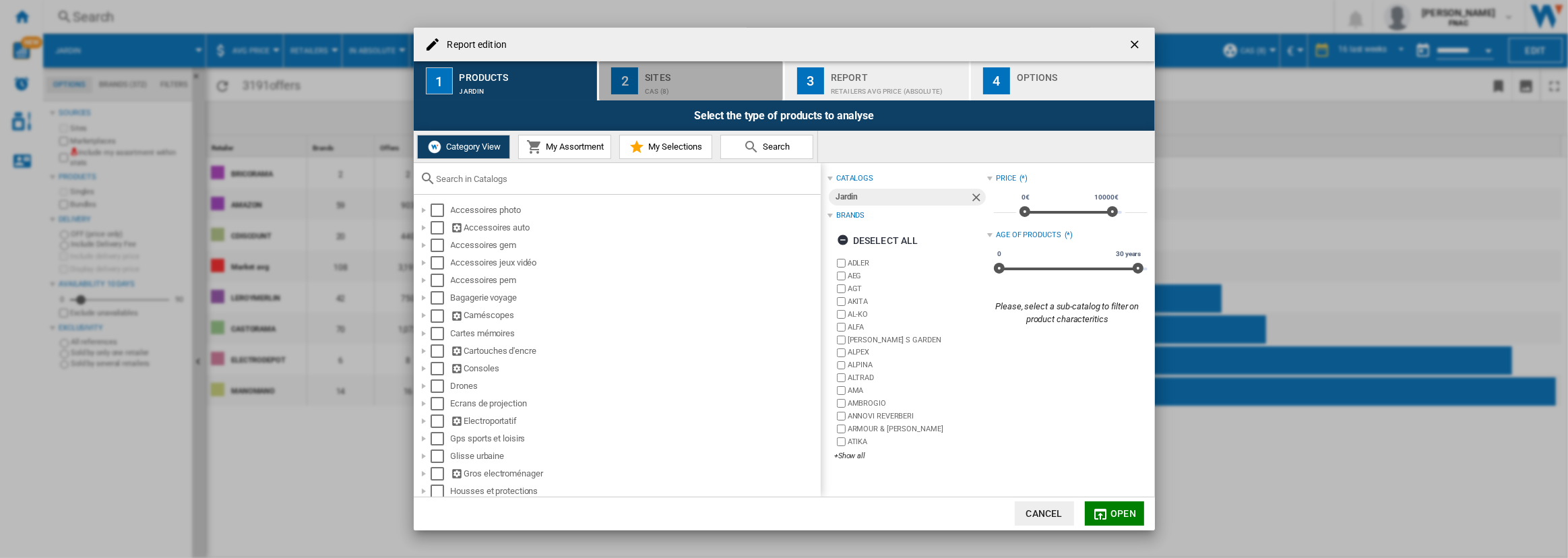
click at [707, 94] on div "Cas (8)" at bounding box center [711, 88] width 133 height 14
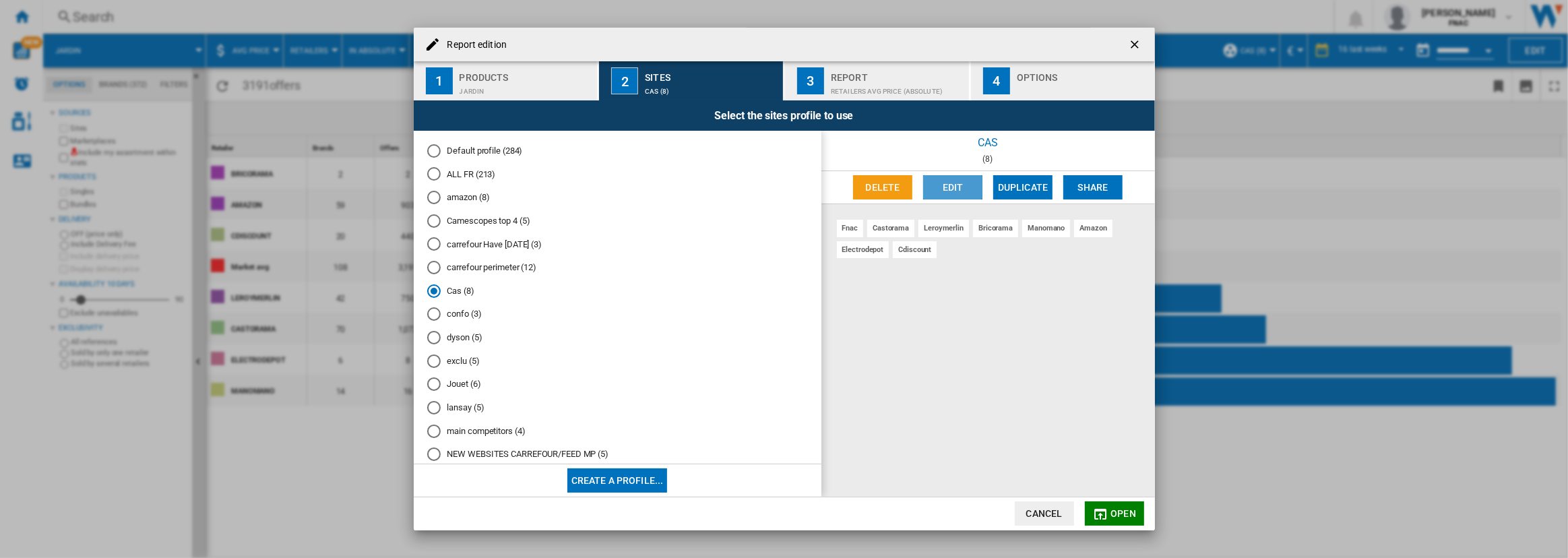
click at [946, 184] on button "Edit" at bounding box center [953, 187] width 59 height 24
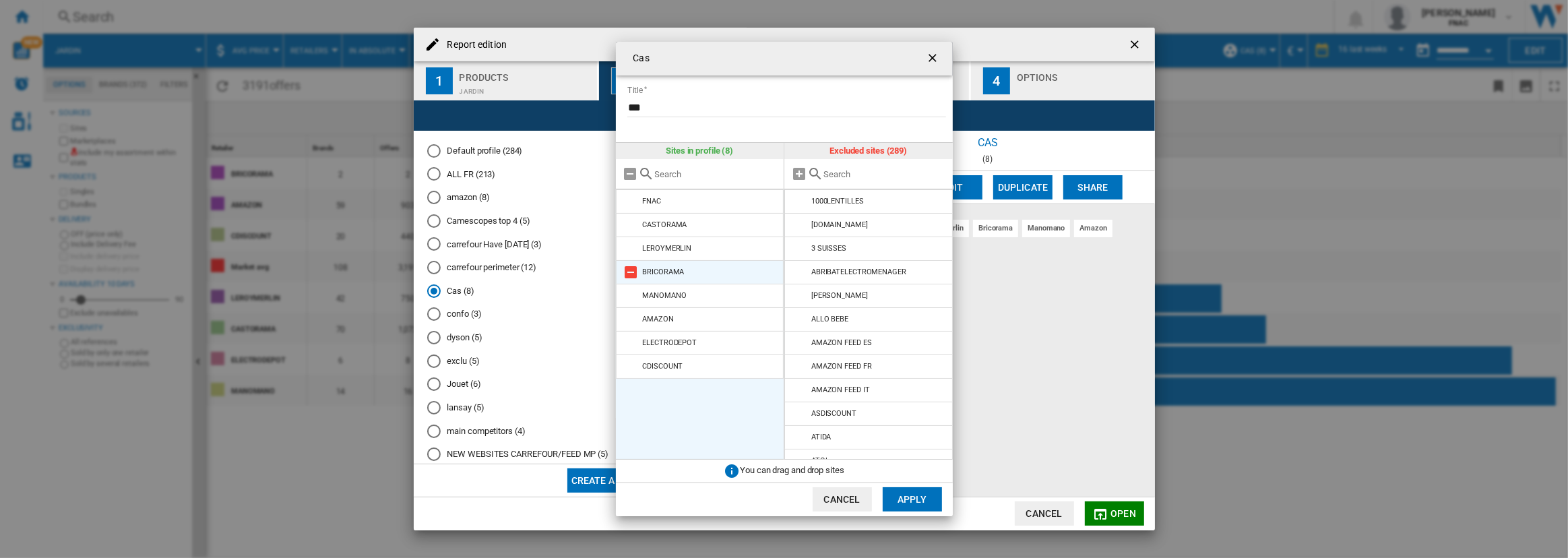
click at [628, 272] on md-icon at bounding box center [632, 272] width 16 height 16
click at [632, 323] on md-icon at bounding box center [632, 319] width 16 height 16
click at [632, 277] on md-icon at bounding box center [632, 272] width 16 height 16
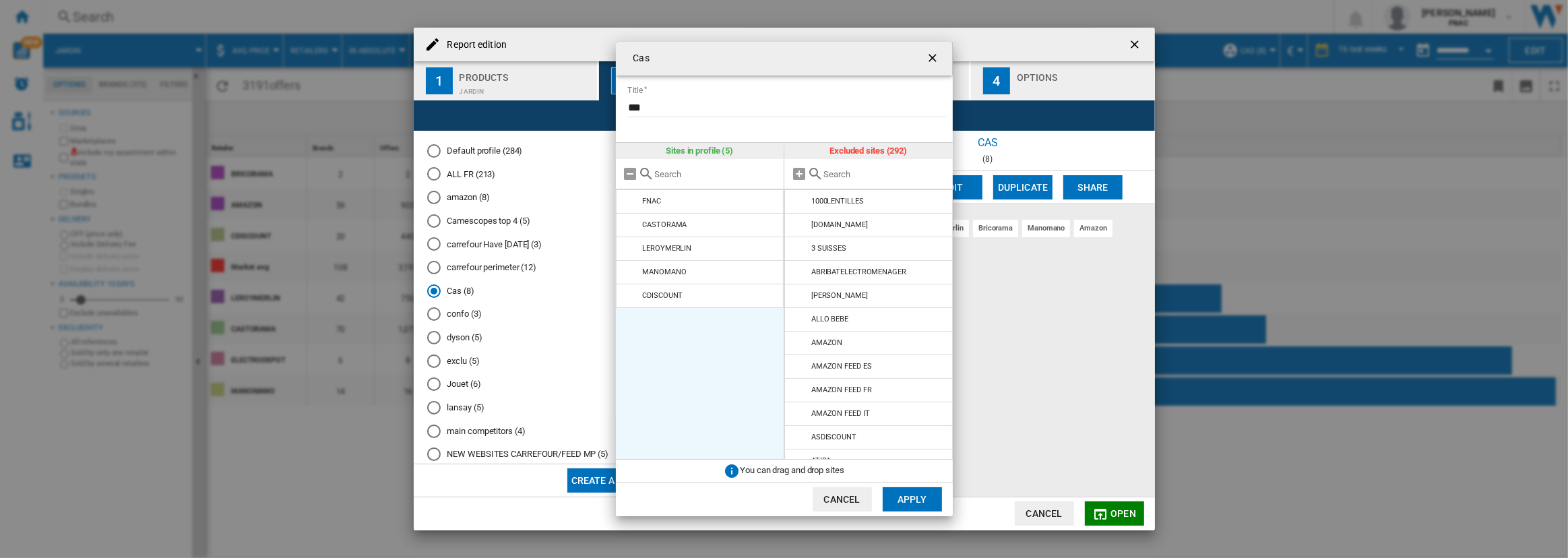
click at [895, 169] on input "text" at bounding box center [884, 174] width 123 height 10
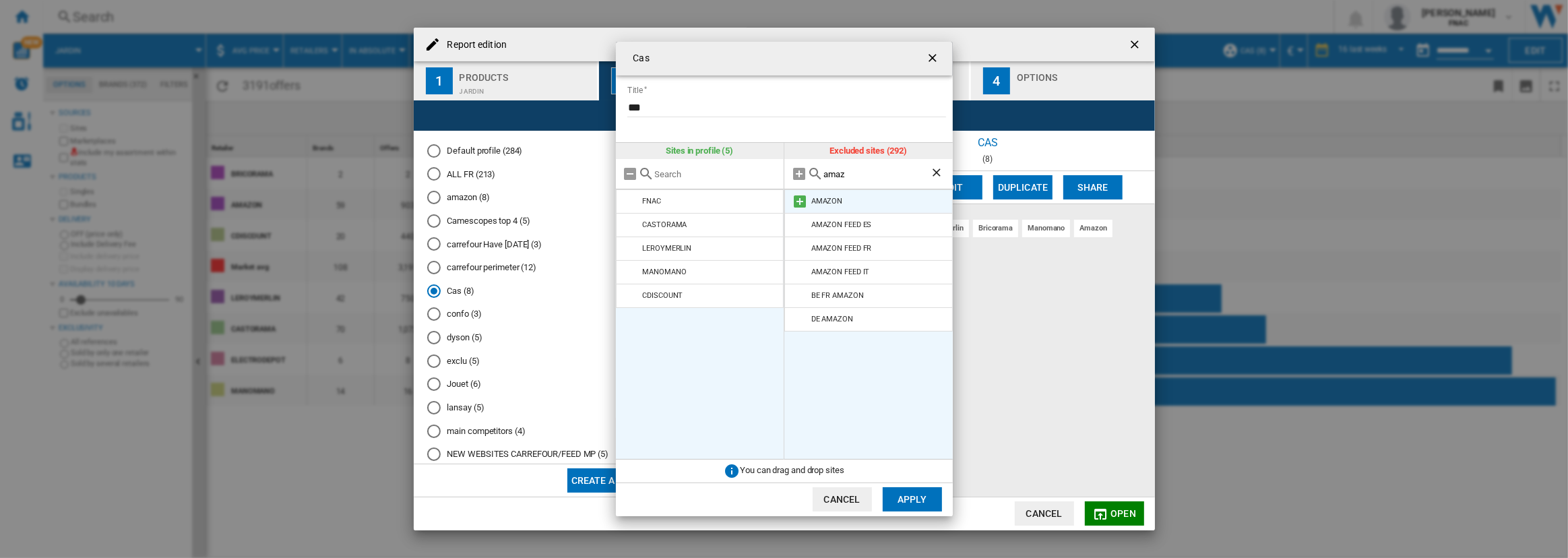
type input "amaz"
click at [797, 199] on md-icon at bounding box center [800, 202] width 16 height 16
click at [628, 270] on md-icon at bounding box center [632, 272] width 16 height 16
click at [903, 499] on button "Apply" at bounding box center [912, 499] width 59 height 24
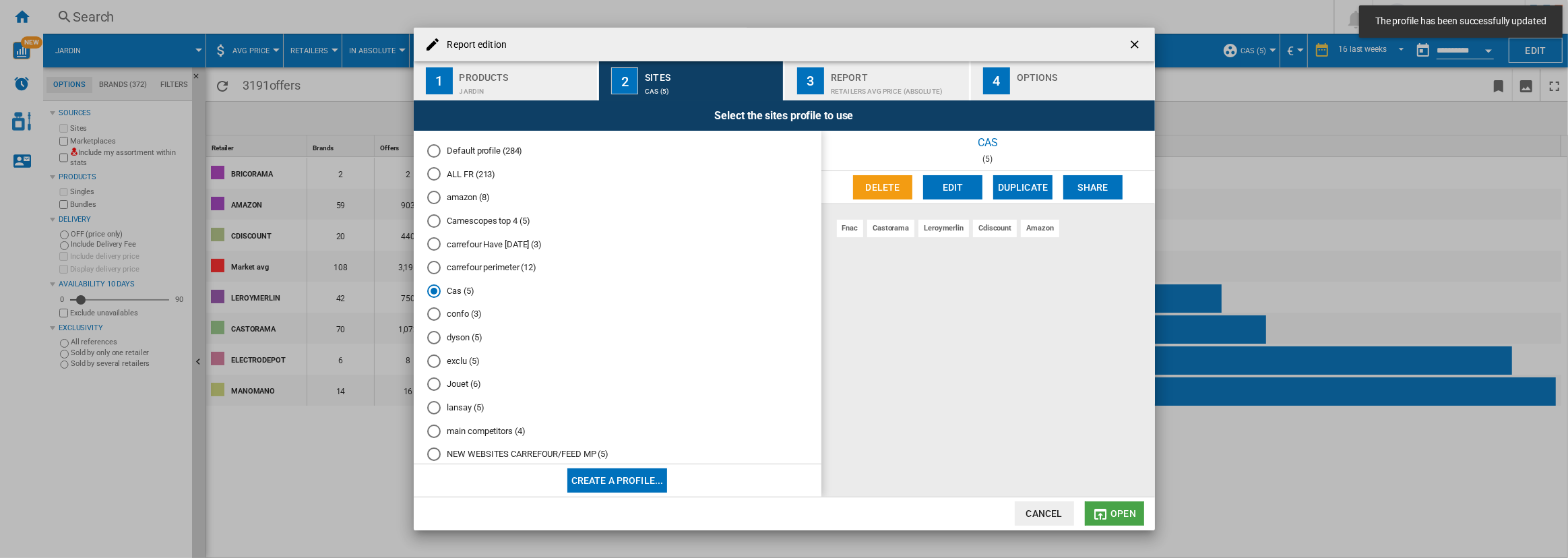
click at [1104, 513] on md-icon "Report edition ..." at bounding box center [1100, 514] width 16 height 16
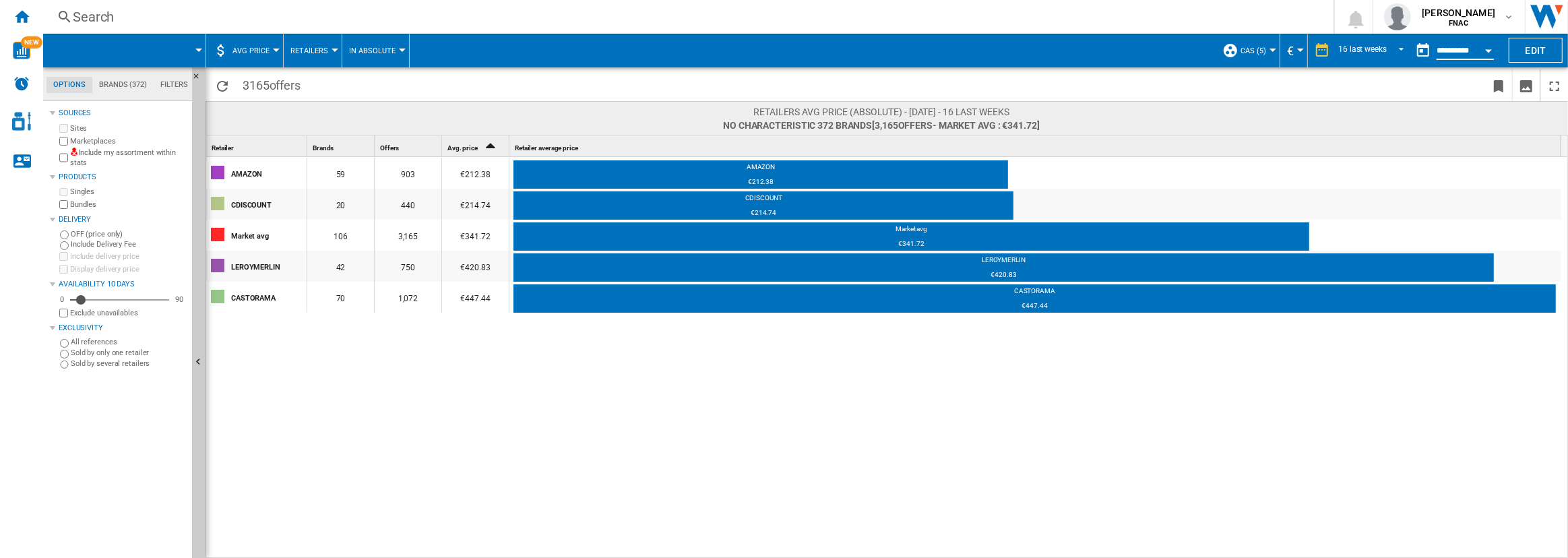
click at [1470, 51] on input "**********" at bounding box center [1465, 53] width 57 height 12
click at [1492, 50] on button "Open calendar" at bounding box center [1488, 49] width 24 height 24
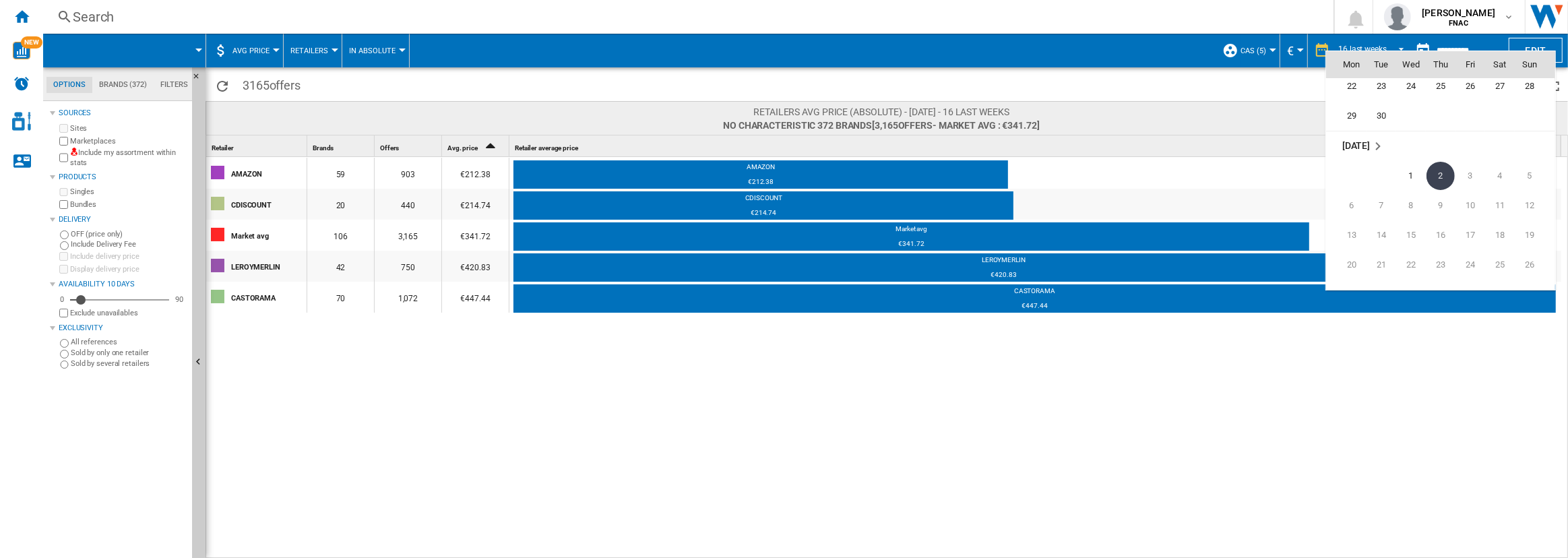
scroll to position [6370, 0]
click at [1383, 117] on span "30" at bounding box center [1381, 119] width 27 height 27
type input "**********"
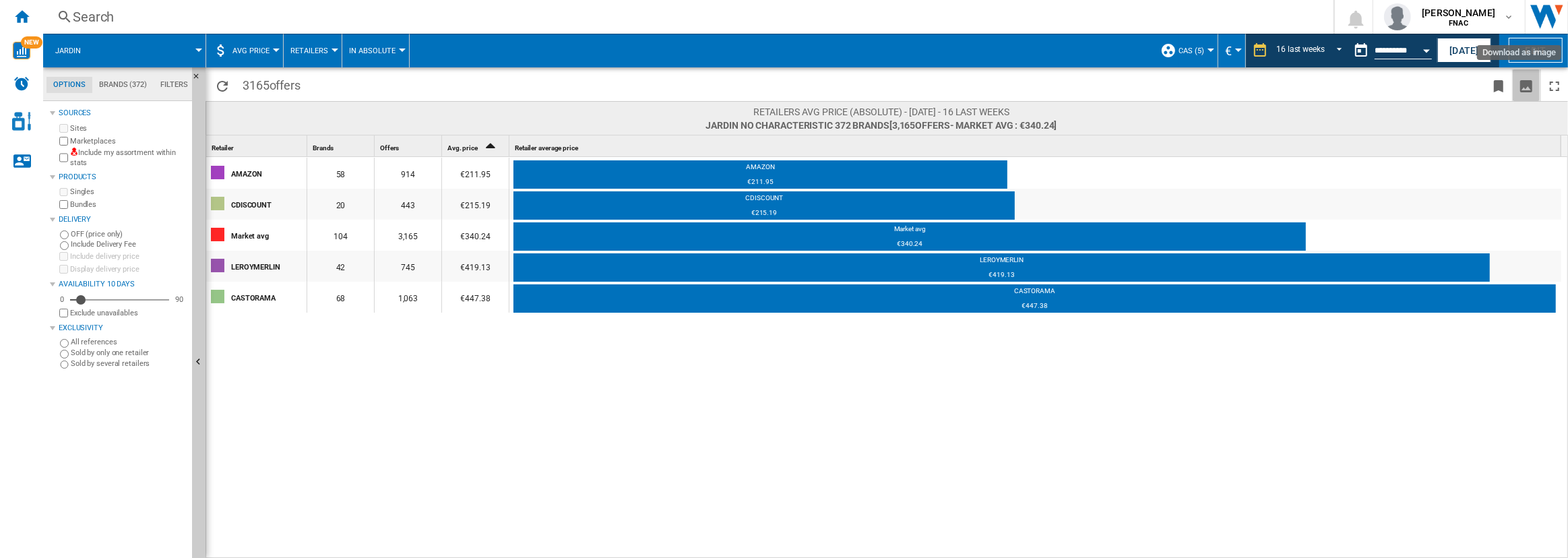
click at [1529, 88] on ng-md-icon "Download as image" at bounding box center [1526, 86] width 16 height 16
click at [364, 52] on span "In Absolute" at bounding box center [372, 51] width 47 height 9
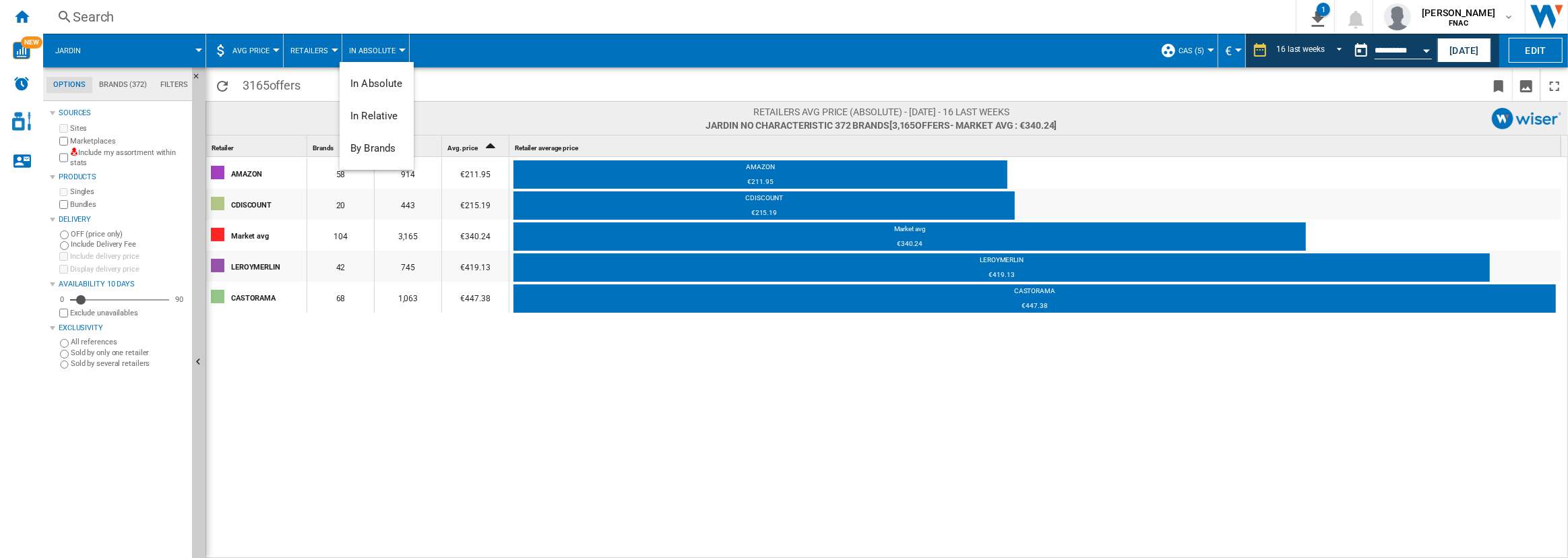
click at [326, 46] on md-backdrop at bounding box center [784, 279] width 1568 height 558
drag, startPoint x: 418, startPoint y: 51, endPoint x: 380, endPoint y: 46, distance: 38.3
click at [380, 46] on div "Jardin AVG Price Price Price Matrix Price Ranking Analytics Base 100 Shared ref…" at bounding box center [644, 51] width 1203 height 34
click at [380, 46] on span "In Absolute" at bounding box center [372, 51] width 47 height 9
click at [390, 142] on span "By Brands" at bounding box center [373, 148] width 45 height 12
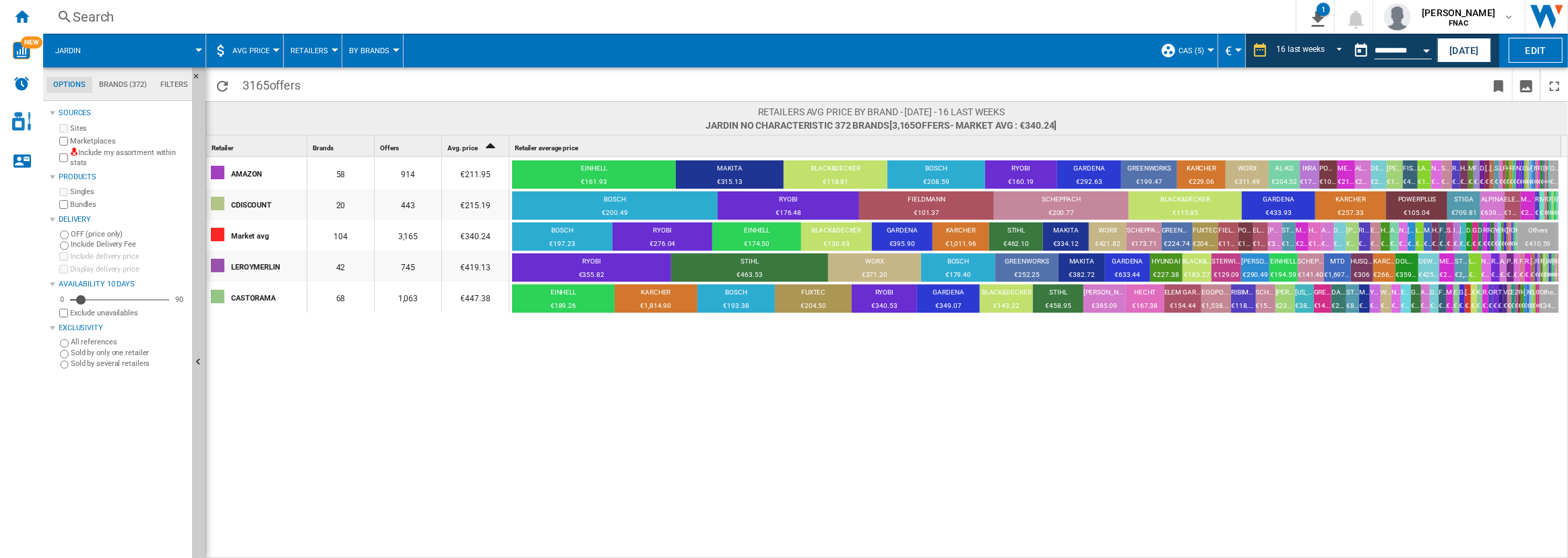
click at [307, 46] on span "Retailers" at bounding box center [309, 51] width 38 height 9
click at [324, 89] on button "Brands" at bounding box center [315, 84] width 65 height 32
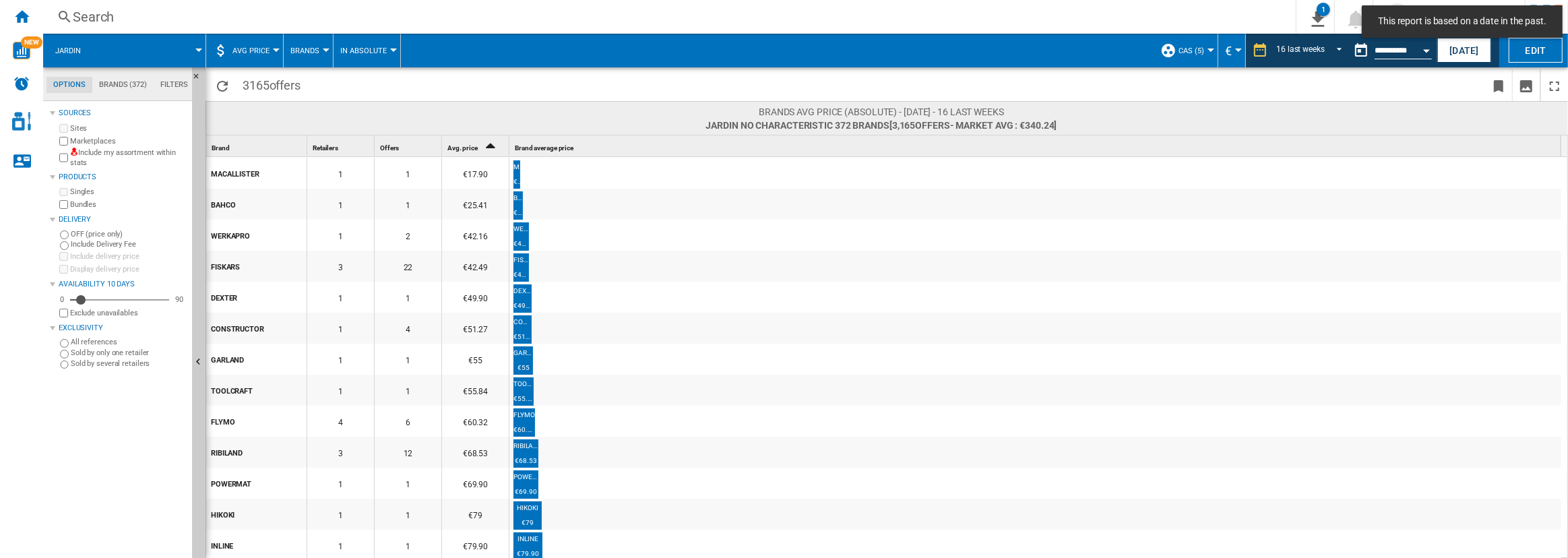
click at [398, 148] on span "Offers" at bounding box center [390, 148] width 19 height 7
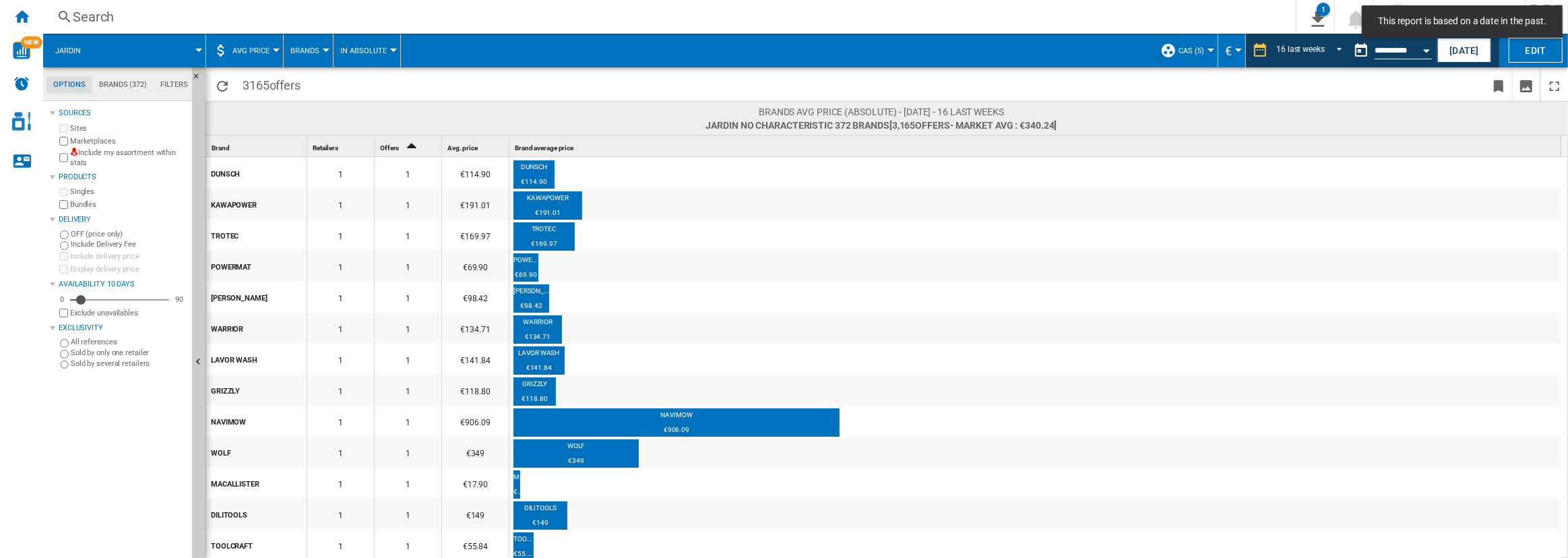
click at [398, 148] on span "Offers" at bounding box center [390, 148] width 19 height 7
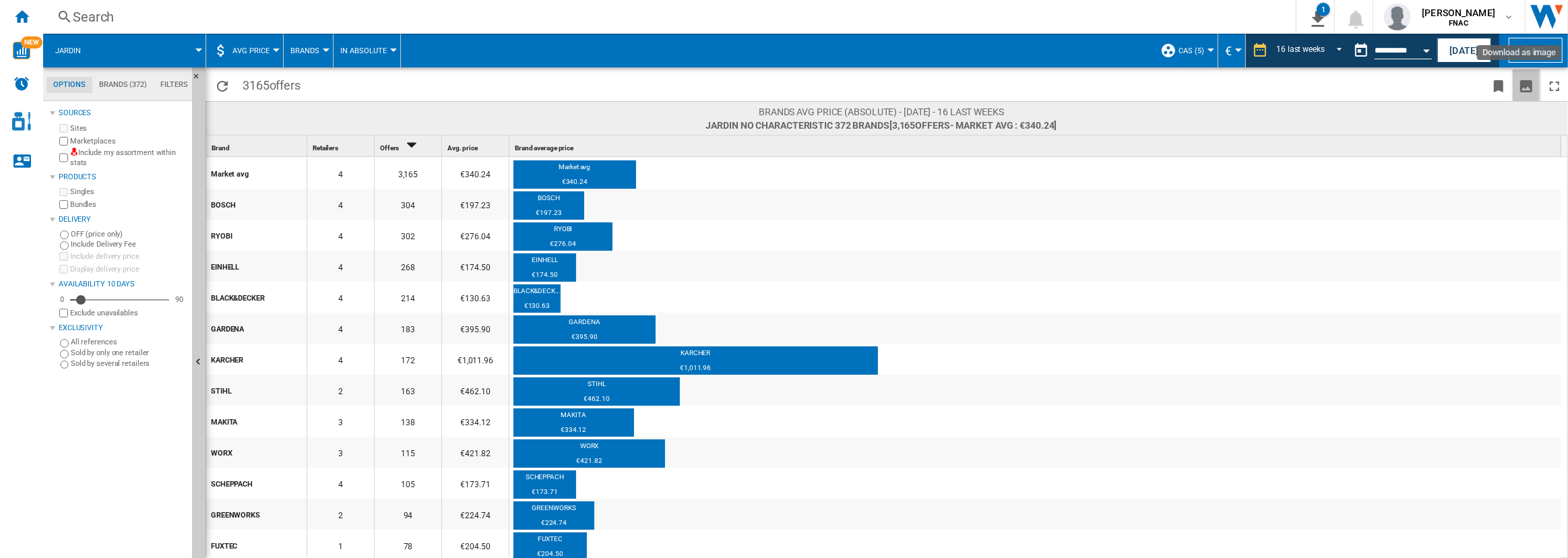
click at [1528, 88] on ng-md-icon "Download as image" at bounding box center [1526, 86] width 16 height 16
click at [266, 48] on span "AVG Price" at bounding box center [251, 51] width 37 height 9
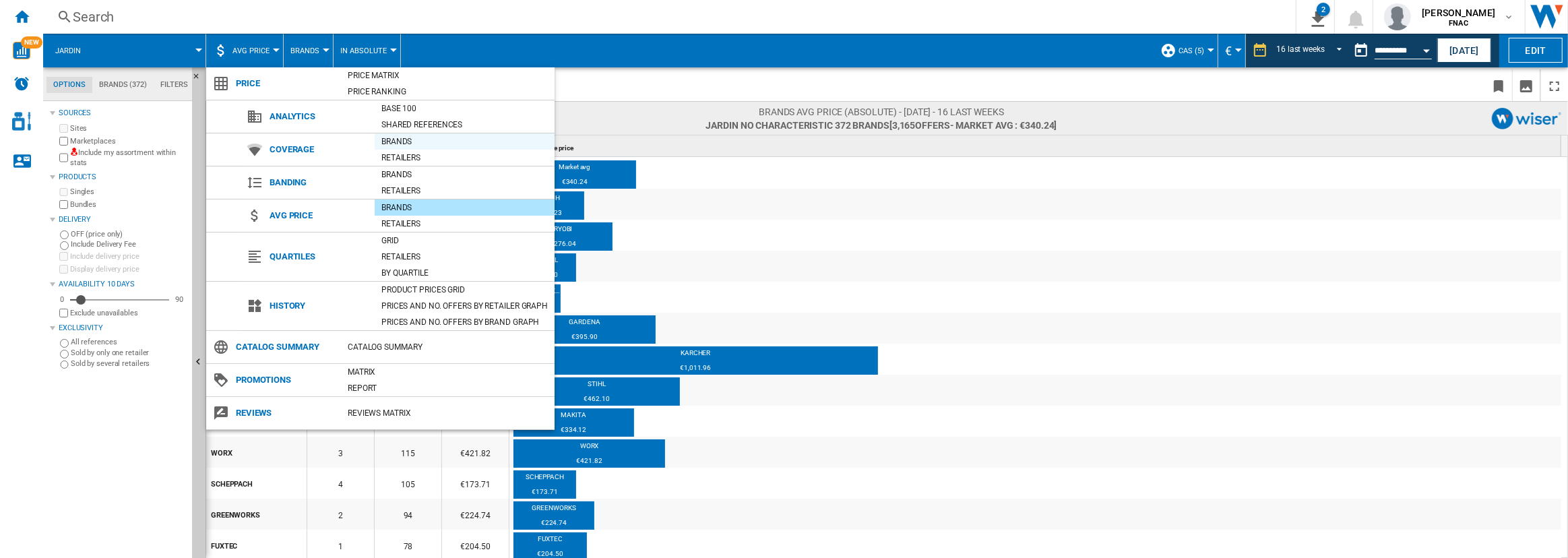
click at [404, 144] on div "Brands" at bounding box center [464, 142] width 180 height 13
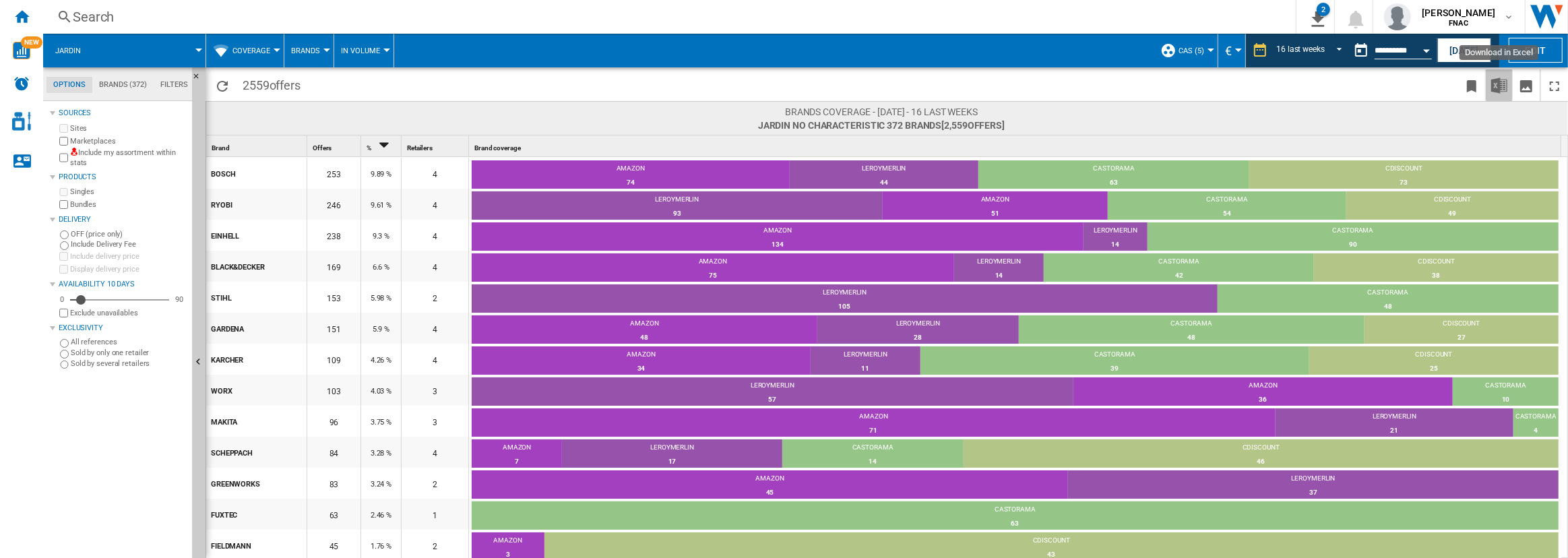
click at [1500, 86] on img "Download in Excel" at bounding box center [1499, 86] width 16 height 16
click at [269, 55] on button "Coverage" at bounding box center [255, 51] width 44 height 34
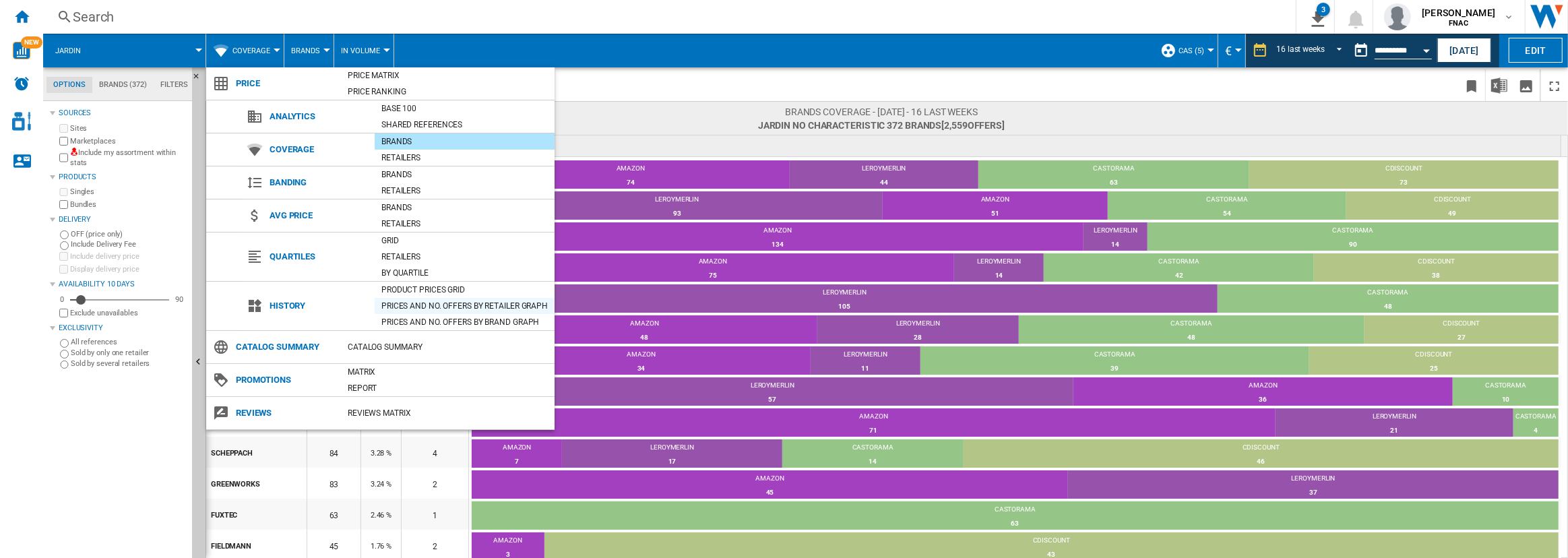
click at [438, 305] on div "Prices and No. offers by retailer graph" at bounding box center [464, 306] width 180 height 13
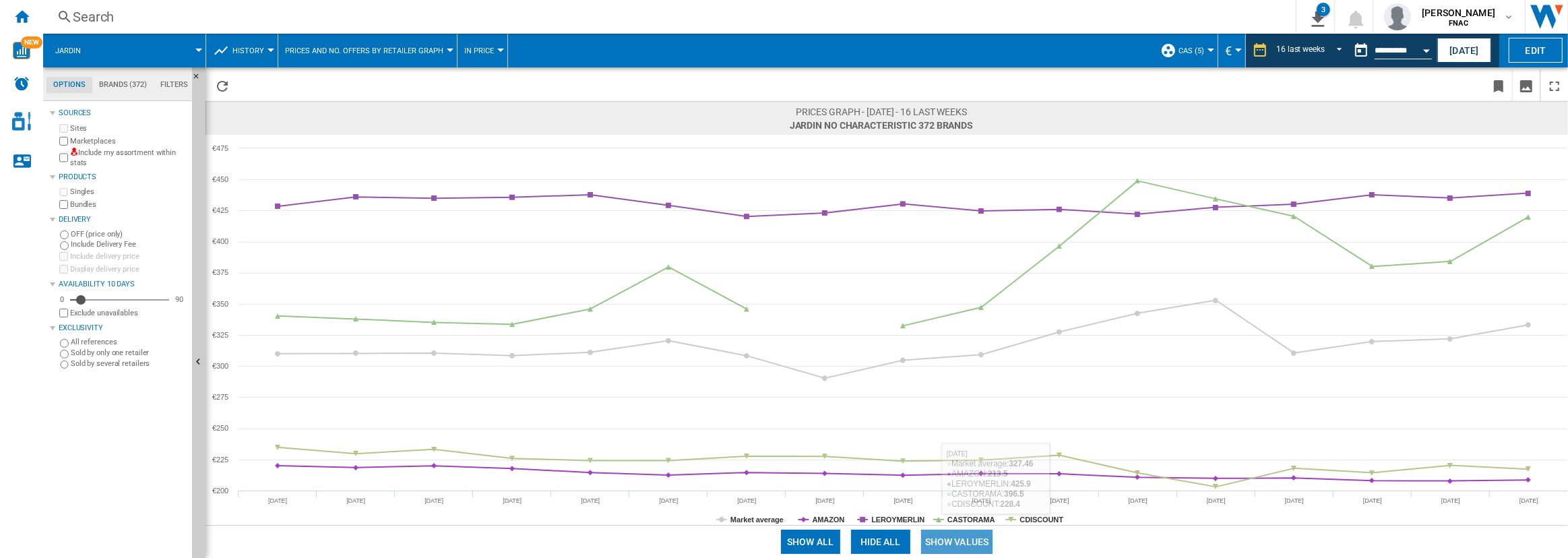
click at [963, 544] on button "Show values" at bounding box center [957, 542] width 72 height 24
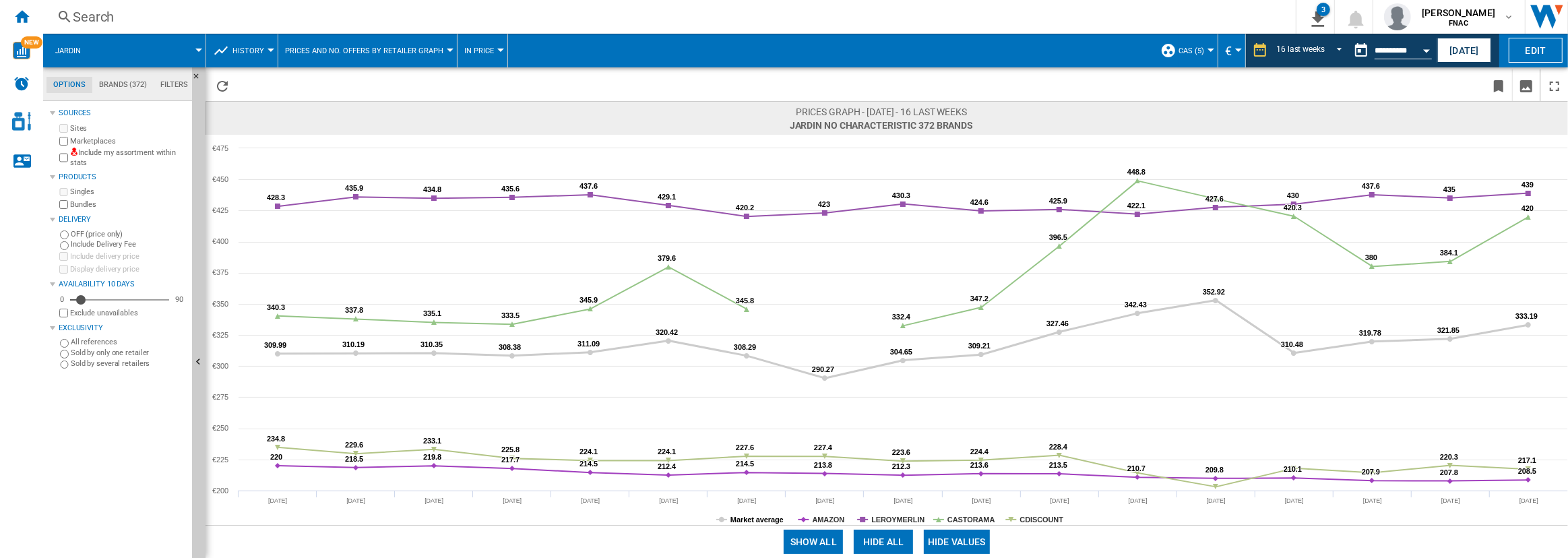
click at [776, 518] on tspan "Market average" at bounding box center [756, 520] width 53 height 8
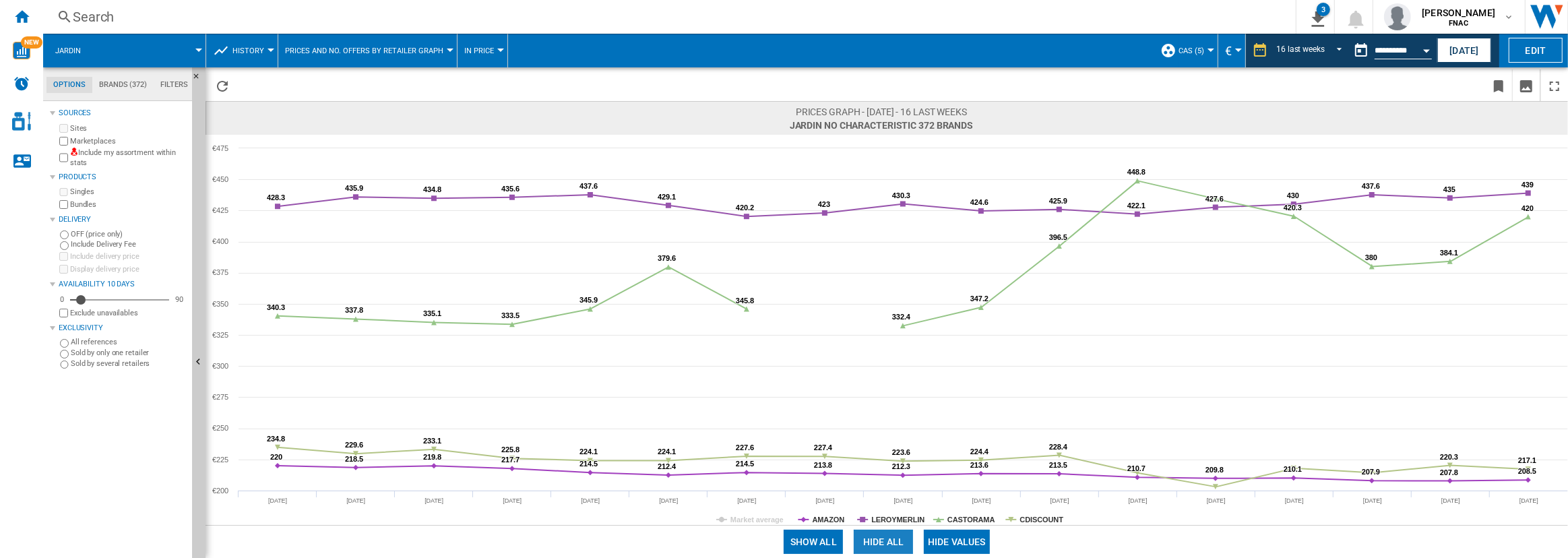
click at [867, 543] on button "Hide all" at bounding box center [883, 542] width 59 height 24
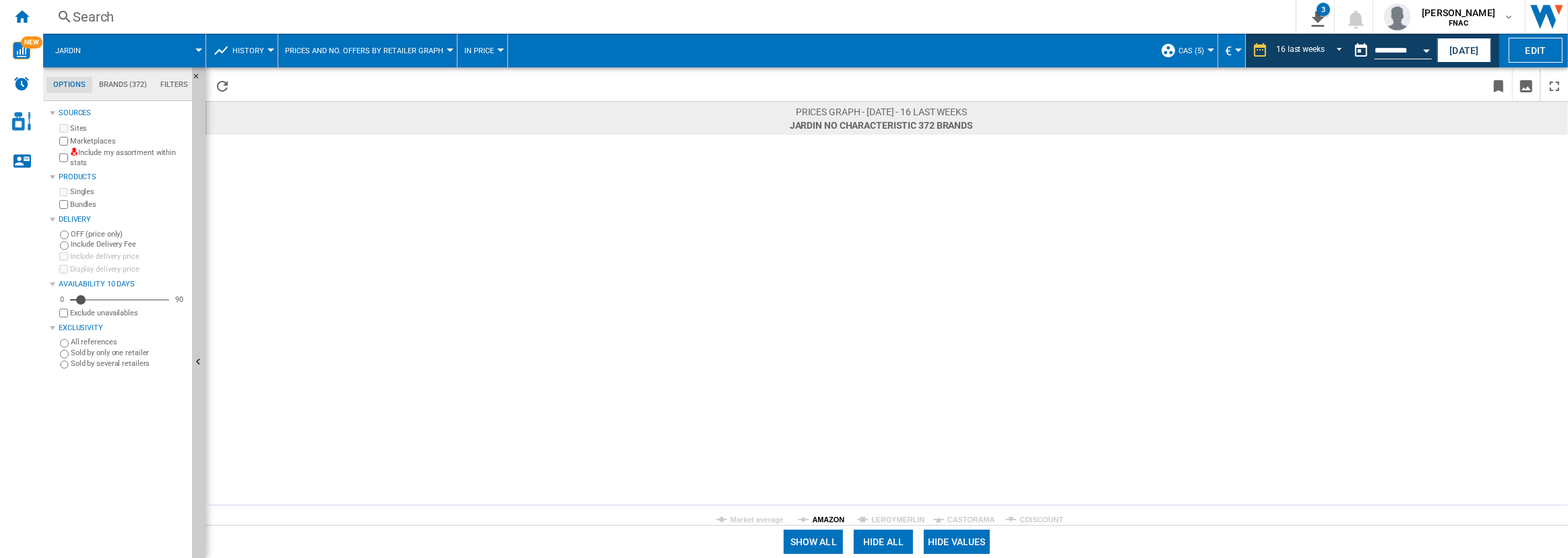
click at [836, 520] on tspan "AMAZON" at bounding box center [828, 520] width 32 height 8
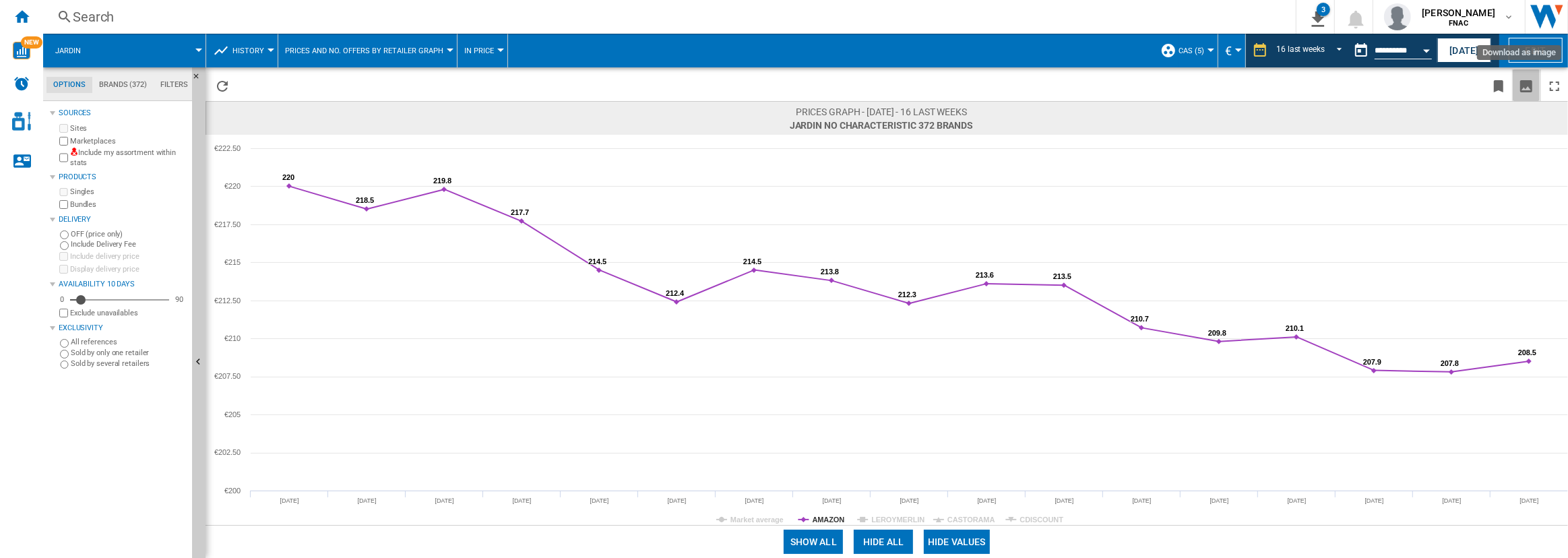
click at [1521, 81] on ng-md-icon "Download as image" at bounding box center [1526, 86] width 16 height 16
click at [903, 521] on tspan "LEROYMERLIN" at bounding box center [897, 520] width 53 height 8
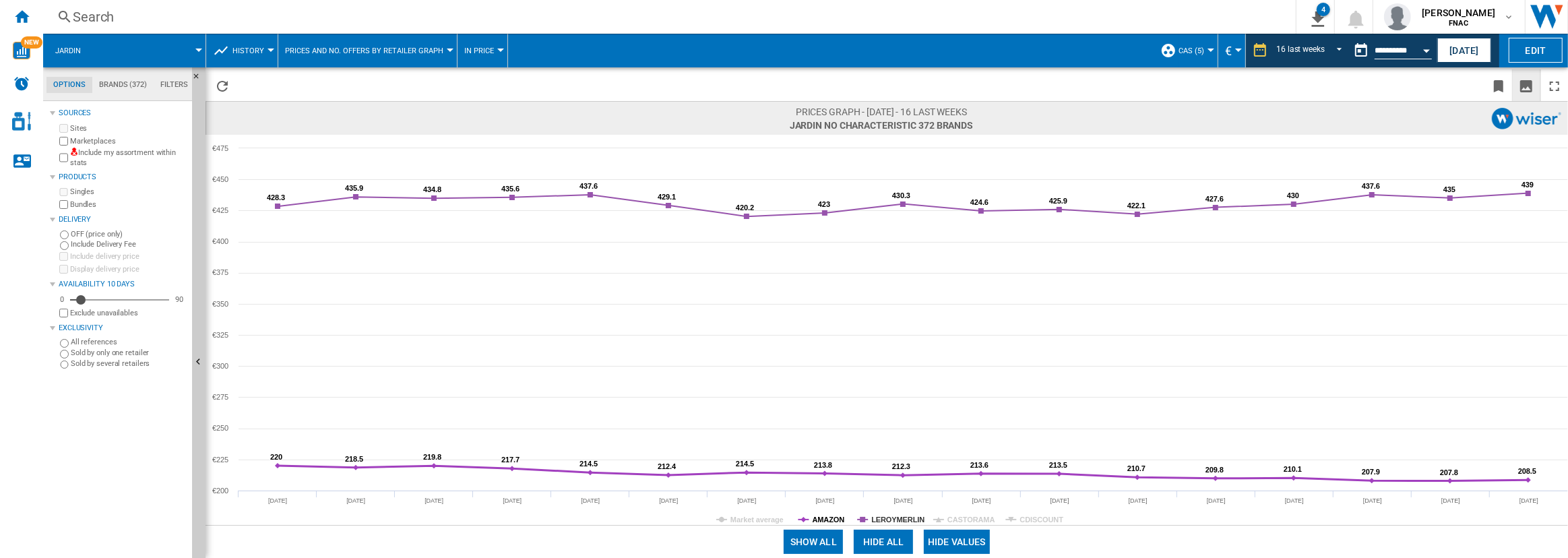
click at [831, 522] on tspan "AMAZON" at bounding box center [828, 520] width 32 height 8
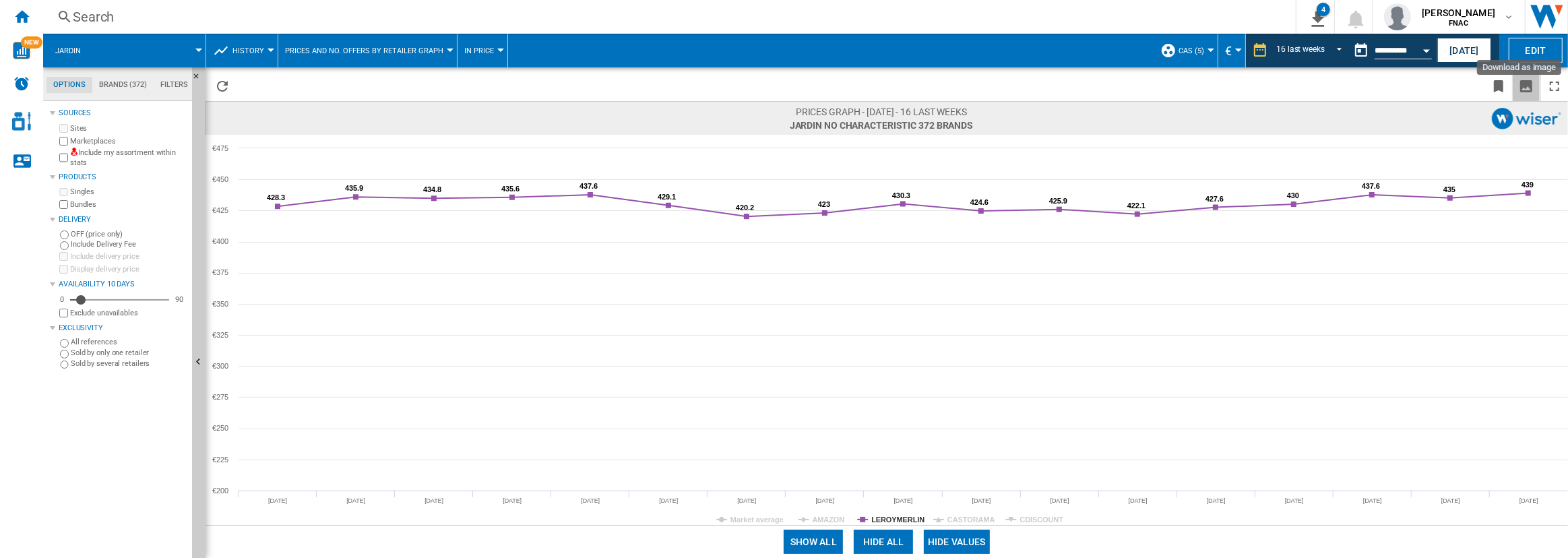
click at [1527, 80] on ng-md-icon "Download as image" at bounding box center [1526, 86] width 16 height 16
click at [955, 521] on tspan "CASTORAMA" at bounding box center [971, 520] width 48 height 8
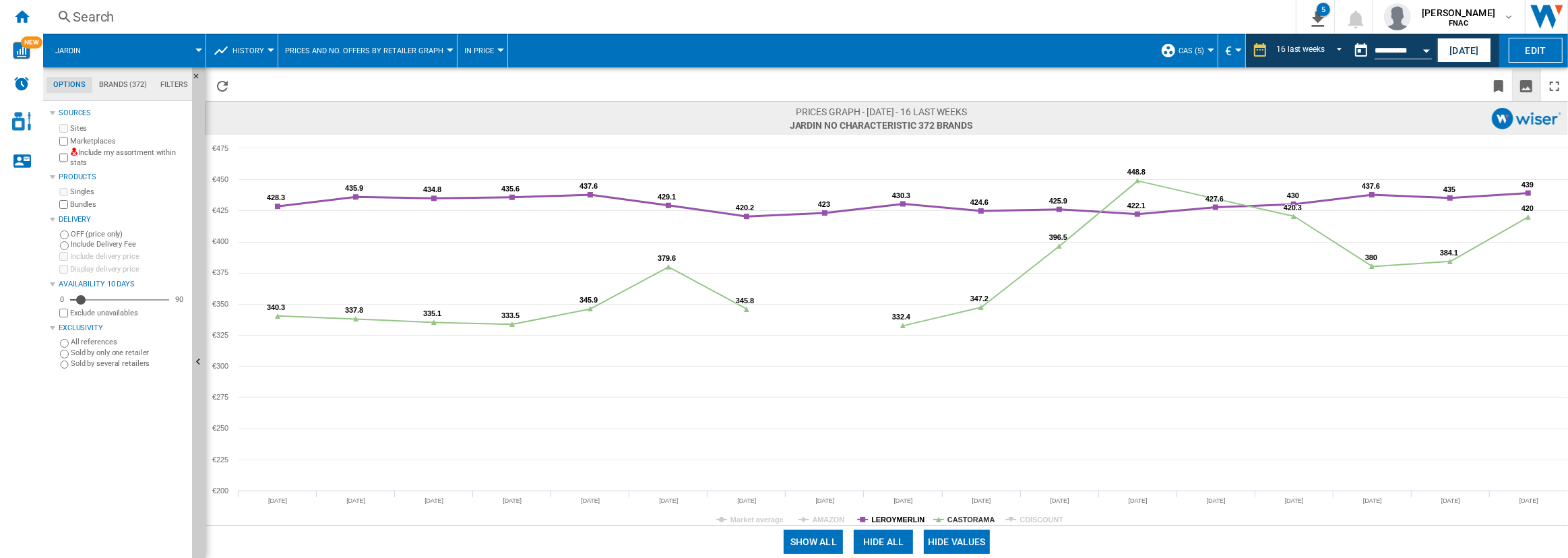
click at [911, 518] on tspan "LEROYMERLIN" at bounding box center [897, 520] width 53 height 8
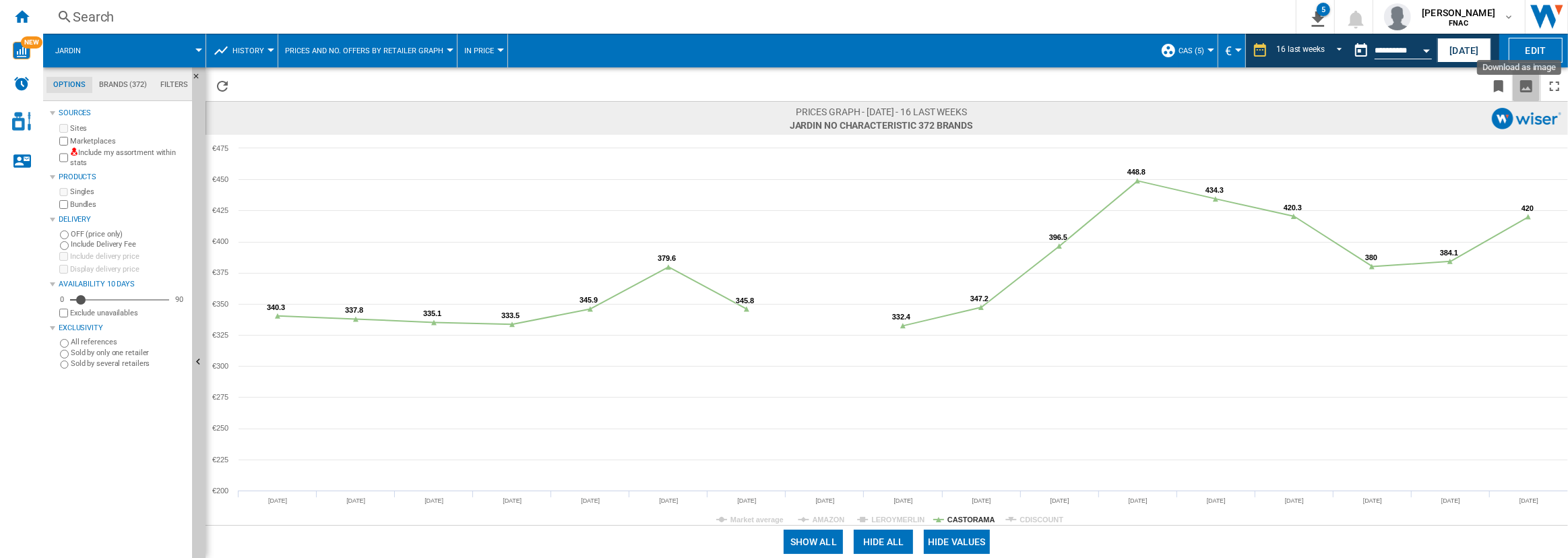
click at [1532, 80] on ng-md-icon "Download as image" at bounding box center [1526, 86] width 16 height 16
click at [1046, 516] on tspan "CDISCOUNT" at bounding box center [1041, 520] width 44 height 8
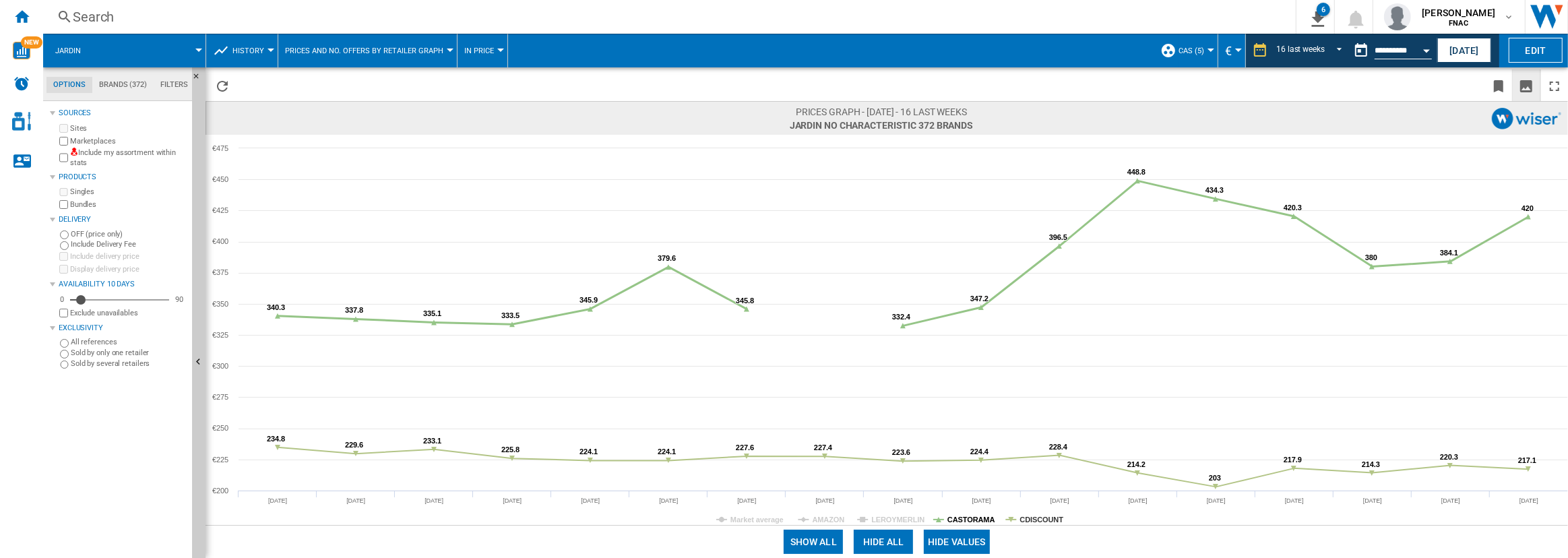
click at [979, 518] on tspan "CASTORAMA" at bounding box center [971, 520] width 48 height 8
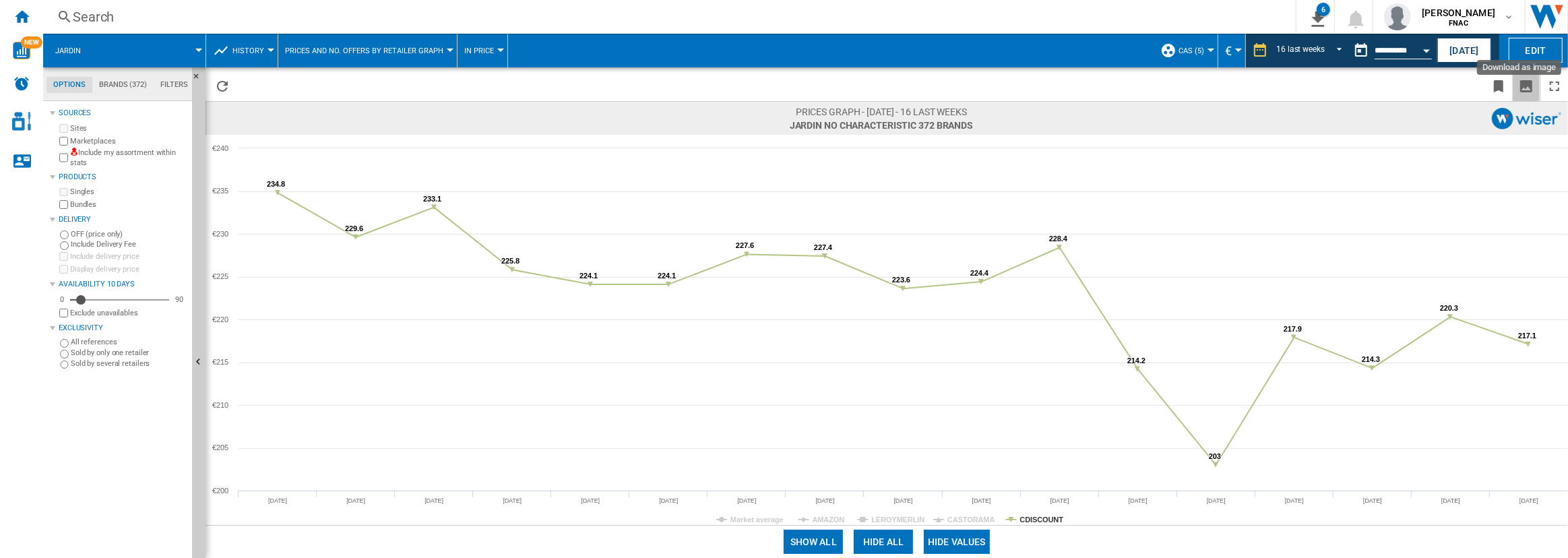
click at [1530, 82] on ng-md-icon "Download as image" at bounding box center [1526, 86] width 16 height 16
click at [479, 53] on span "In price" at bounding box center [479, 51] width 30 height 9
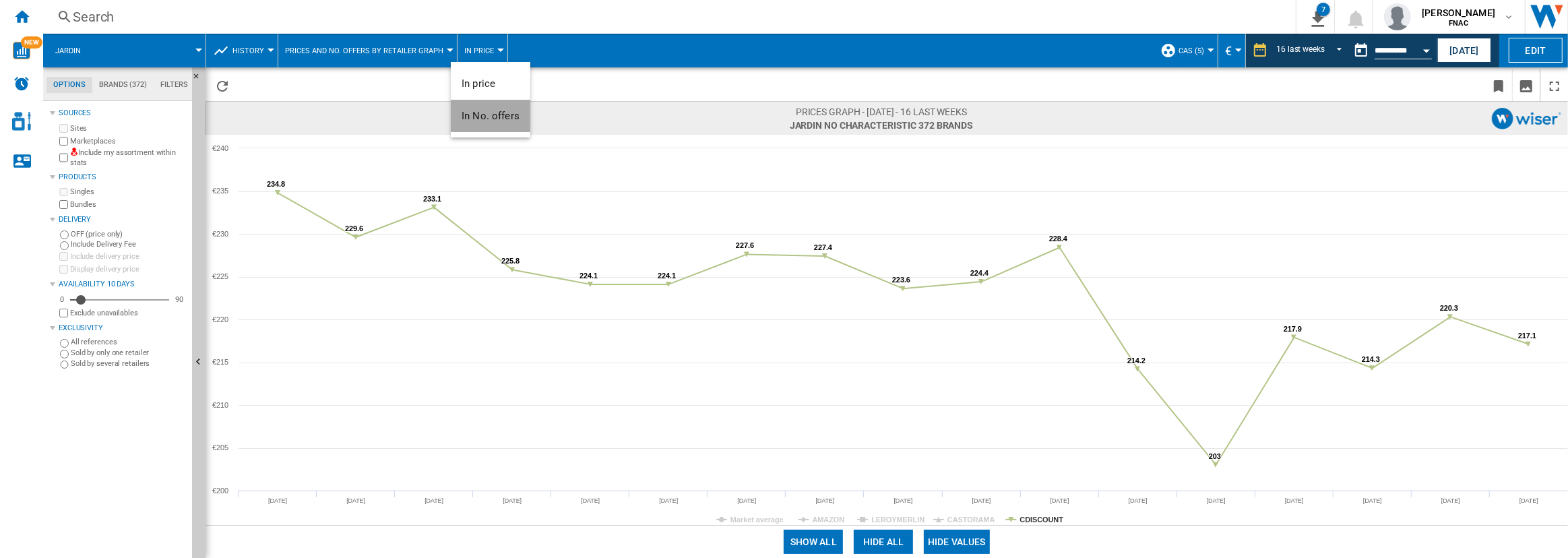
click at [487, 113] on span "In No. offers" at bounding box center [491, 116] width 58 height 12
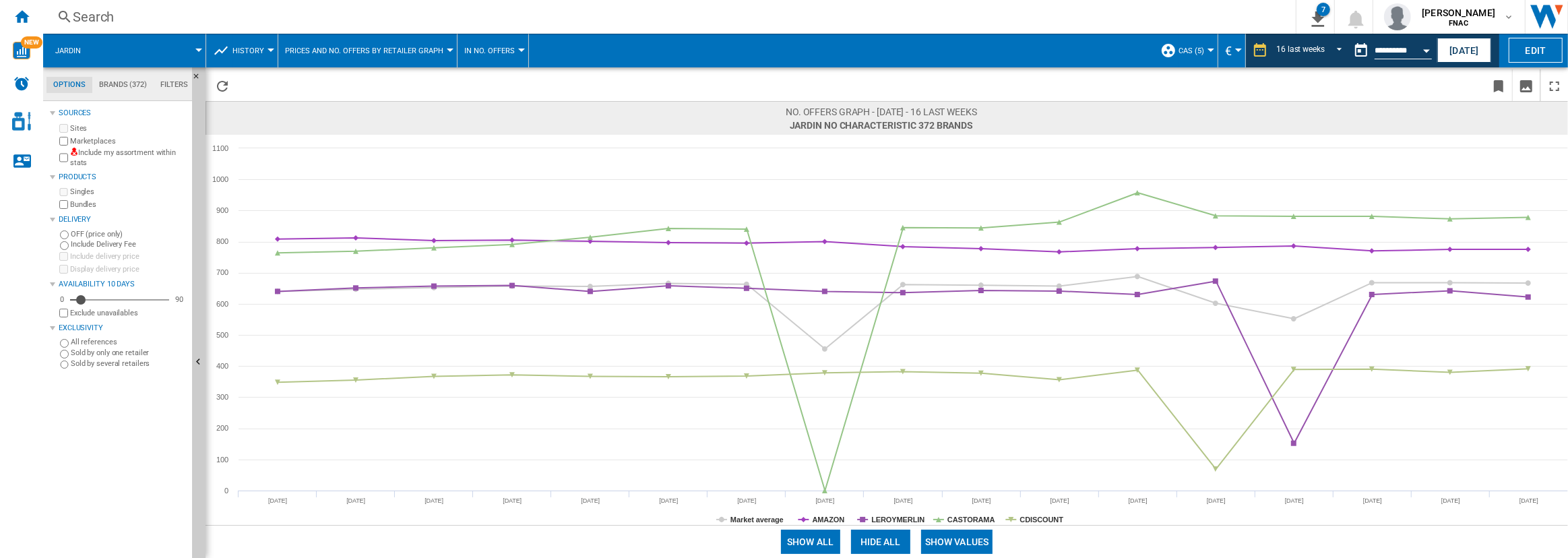
click at [262, 45] on button "History" at bounding box center [251, 51] width 38 height 34
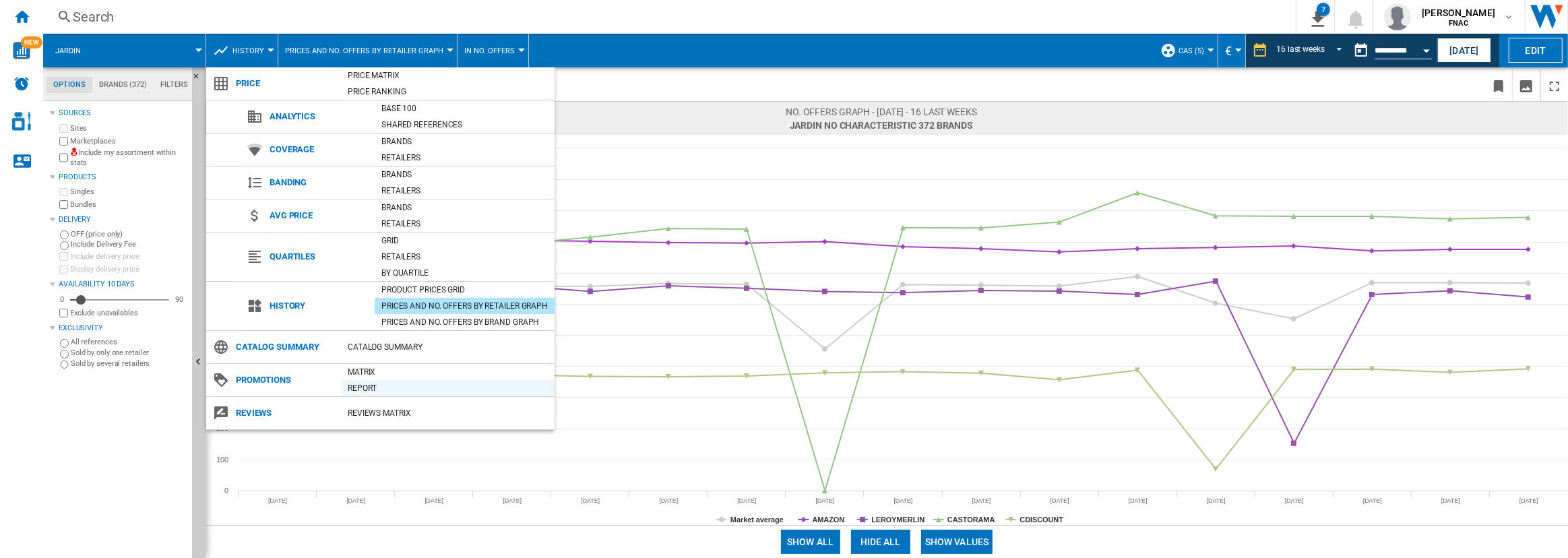
click at [365, 388] on div "Report" at bounding box center [448, 388] width 214 height 13
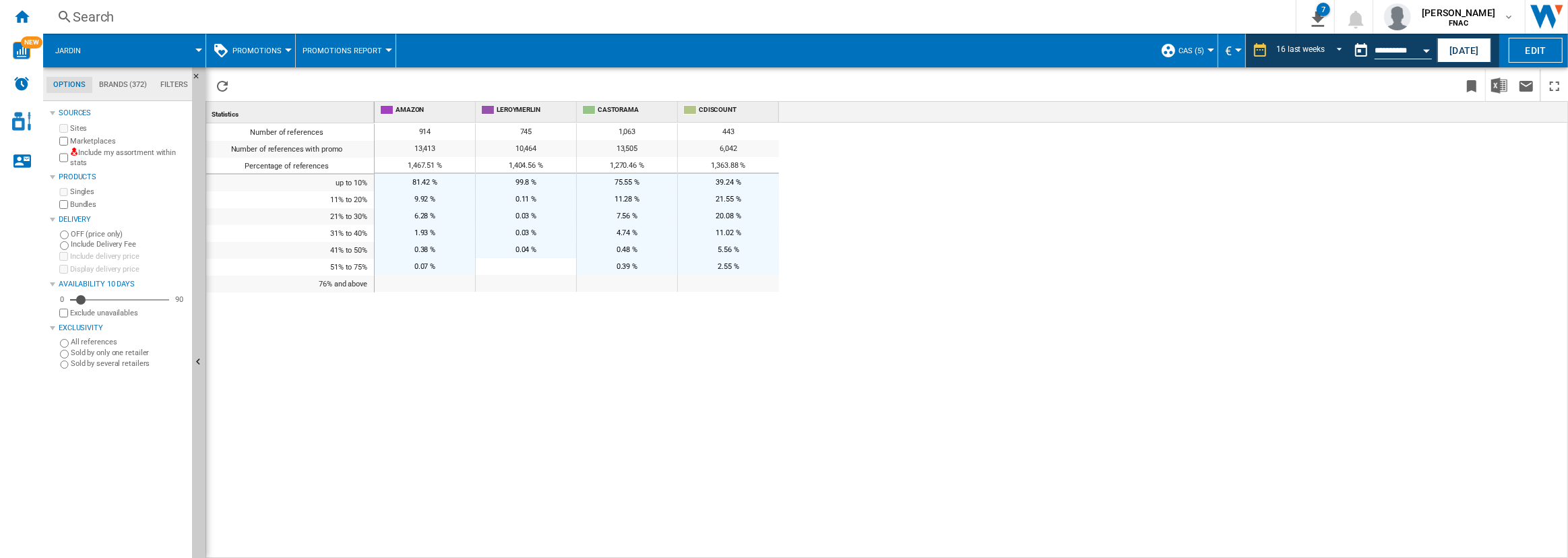
click at [361, 44] on button "Promotions Report" at bounding box center [346, 51] width 86 height 34
click at [275, 45] on md-backdrop at bounding box center [784, 279] width 1568 height 558
click at [270, 55] on button "Promotions" at bounding box center [260, 51] width 56 height 34
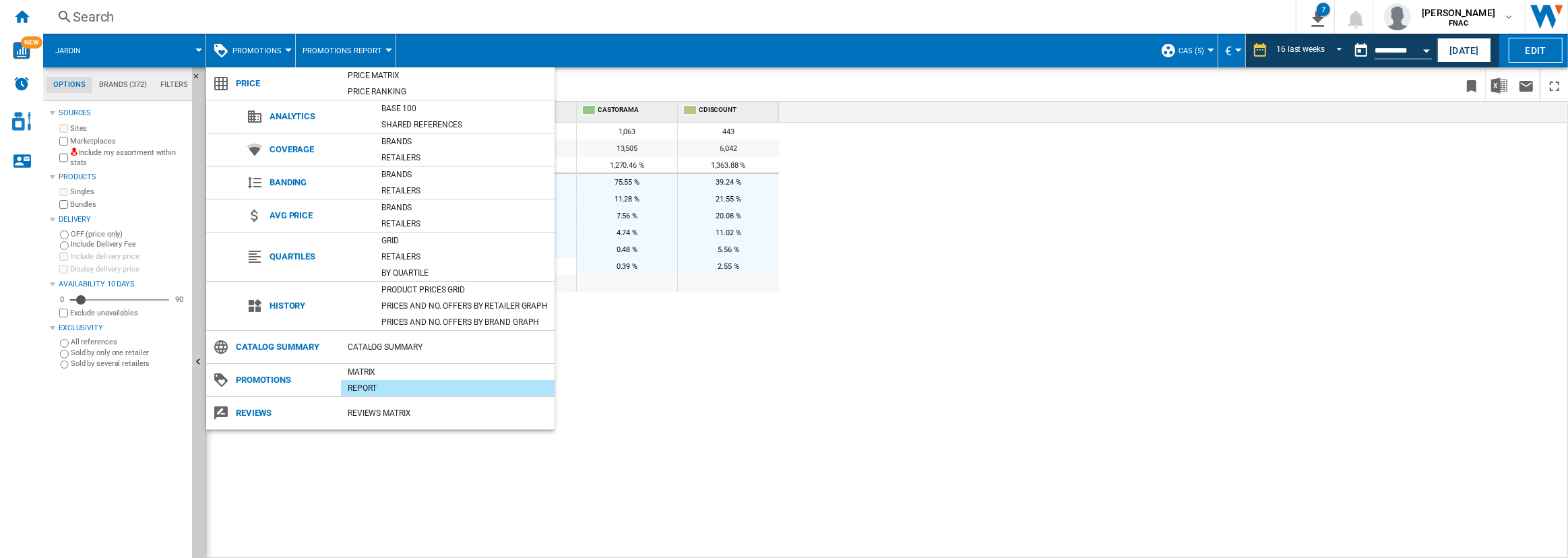
click at [657, 325] on md-backdrop at bounding box center [784, 279] width 1568 height 558
